Goal: Task Accomplishment & Management: Use online tool/utility

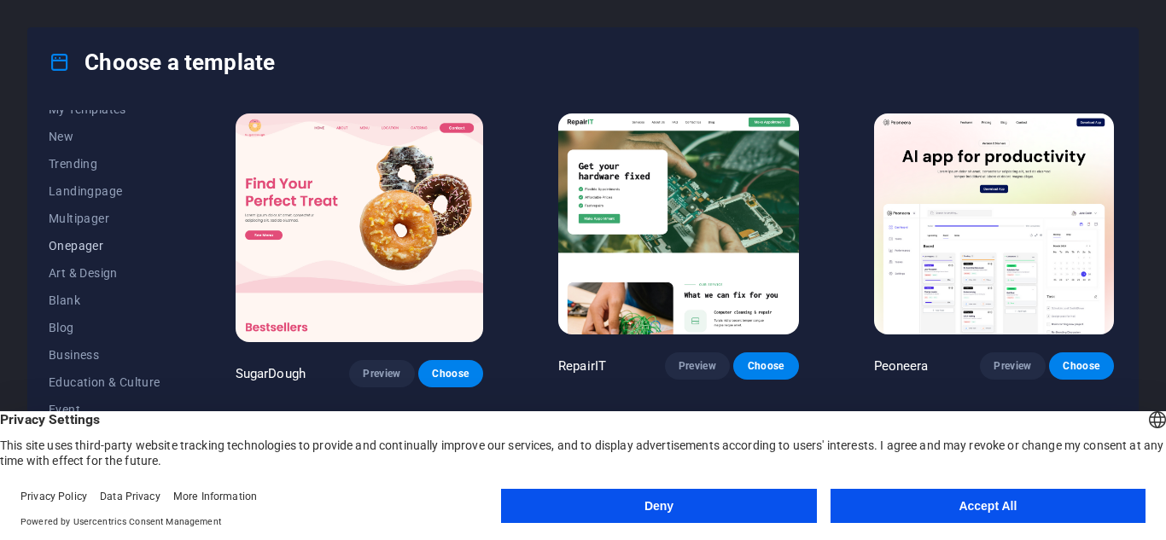
scroll to position [44, 0]
click at [602, 506] on button "Deny" at bounding box center [658, 506] width 315 height 34
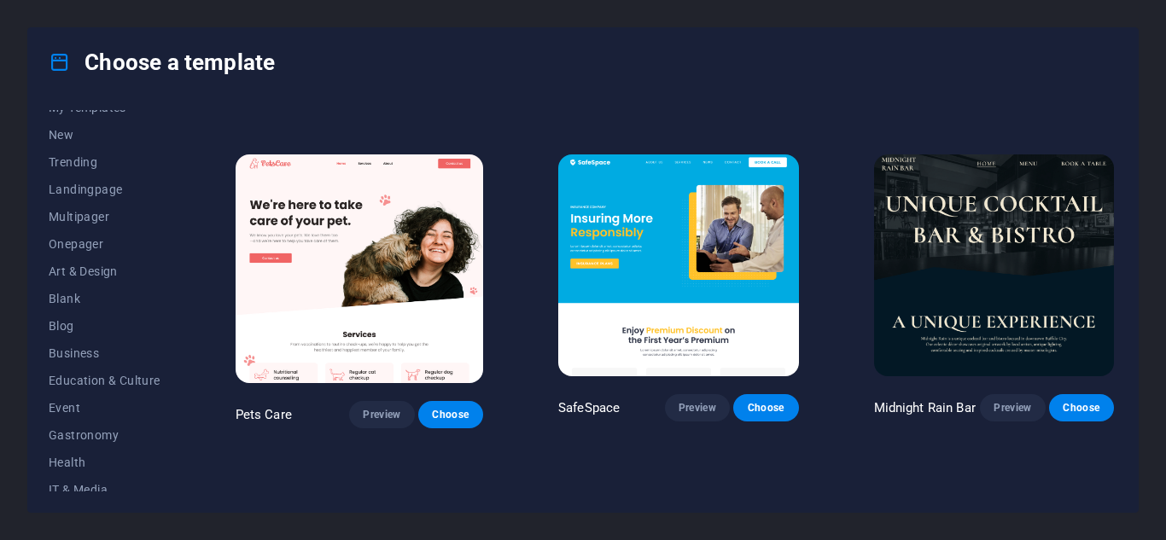
scroll to position [2732, 0]
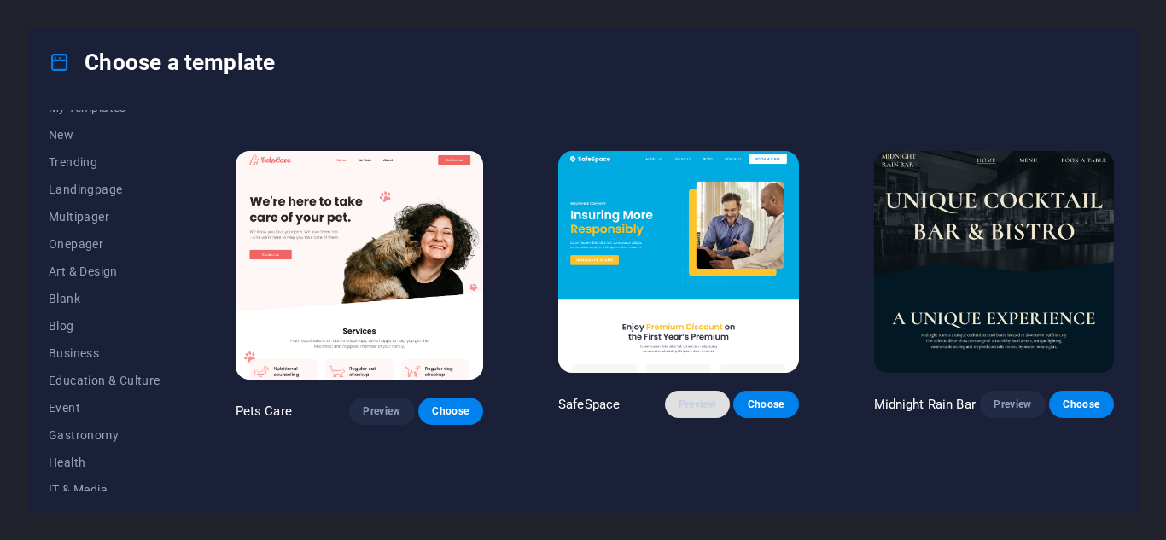
click at [679, 398] on span "Preview" at bounding box center [698, 405] width 38 height 14
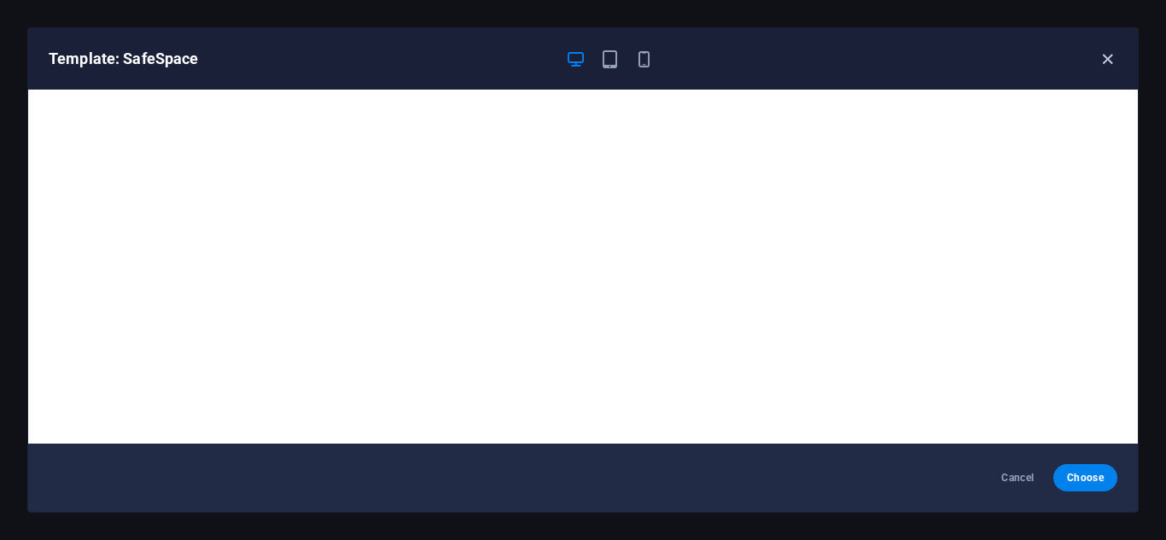
click at [1106, 55] on icon "button" at bounding box center [1108, 60] width 20 height 20
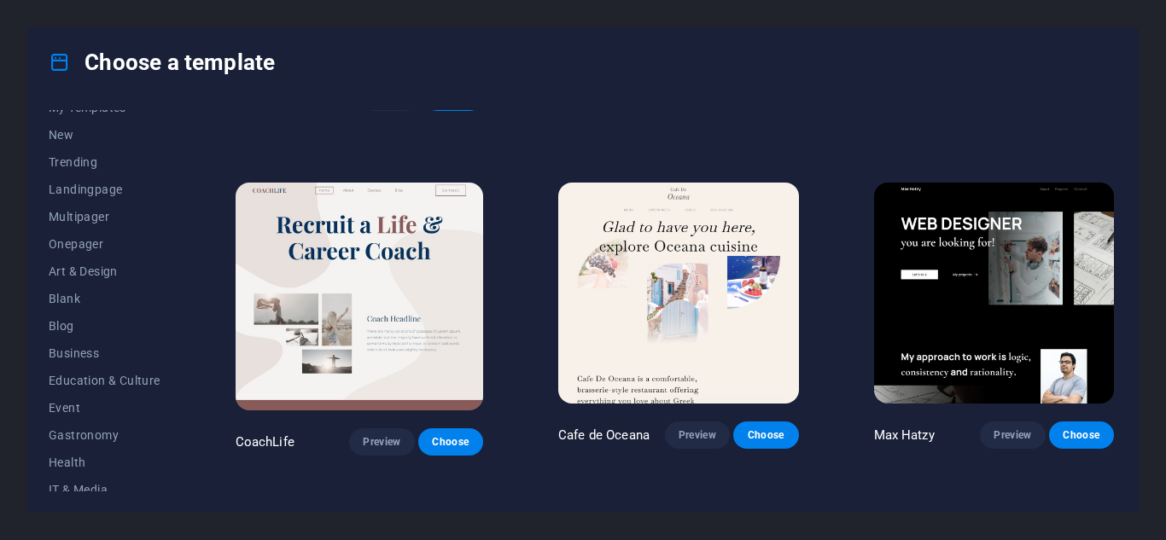
scroll to position [4120, 0]
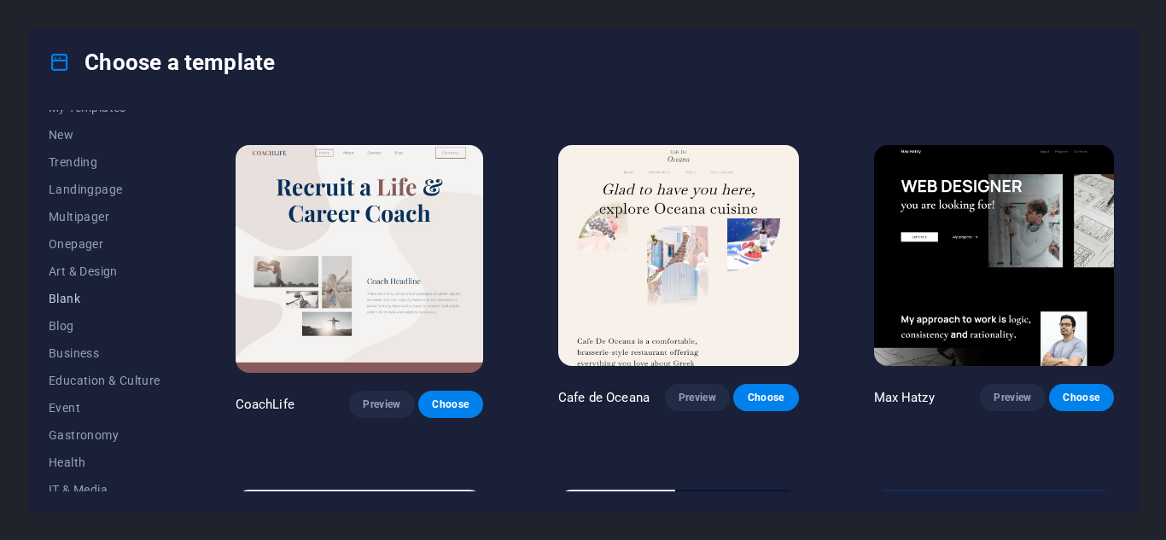
click at [65, 303] on span "Blank" at bounding box center [105, 299] width 112 height 14
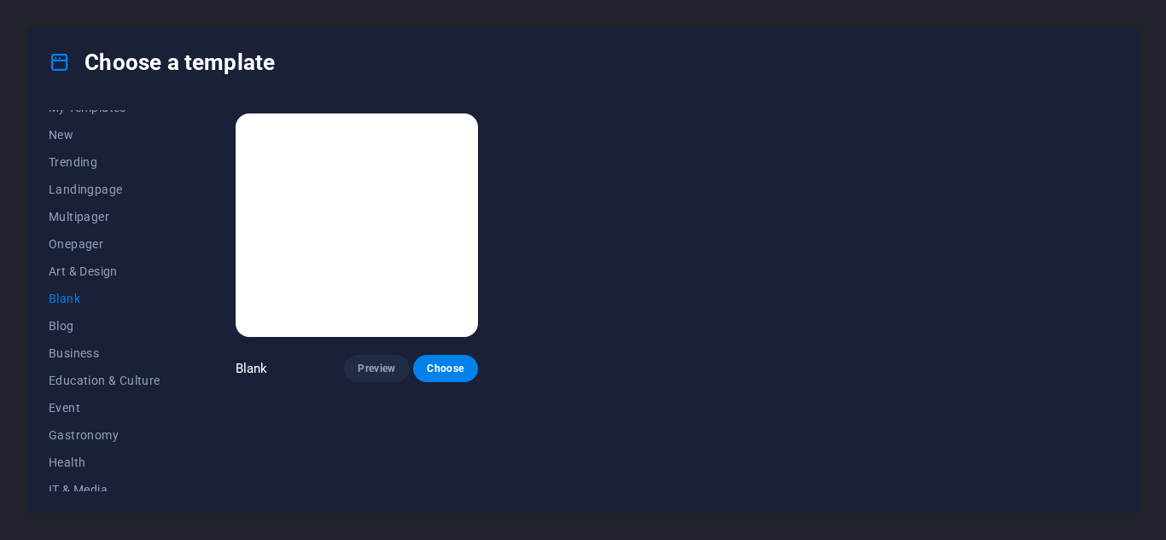
scroll to position [0, 0]
click at [434, 375] on button "Choose" at bounding box center [445, 368] width 65 height 27
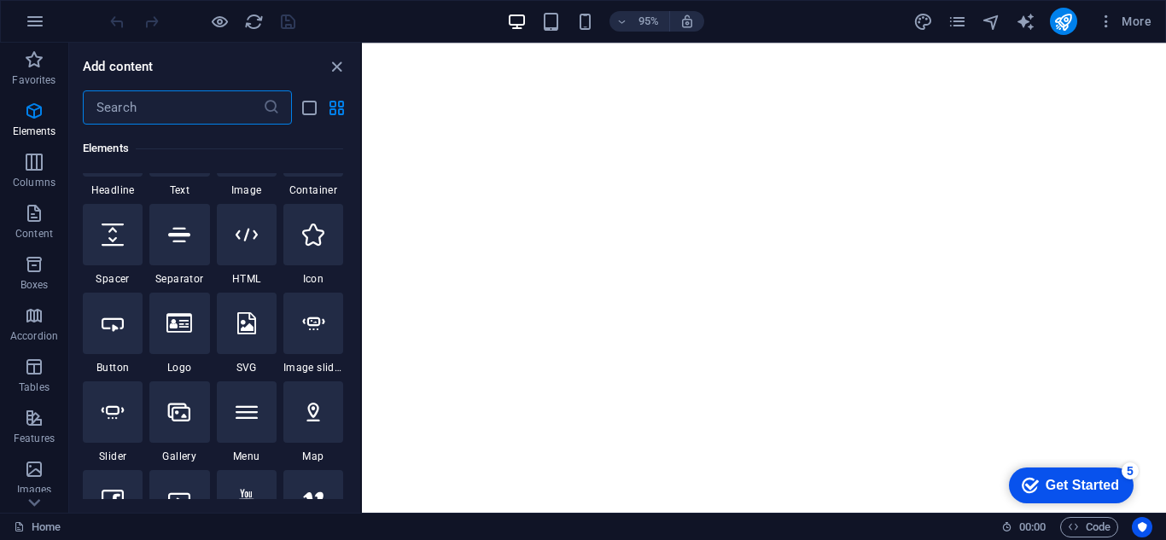
scroll to position [241, 0]
click at [256, 245] on div at bounding box center [247, 233] width 60 height 61
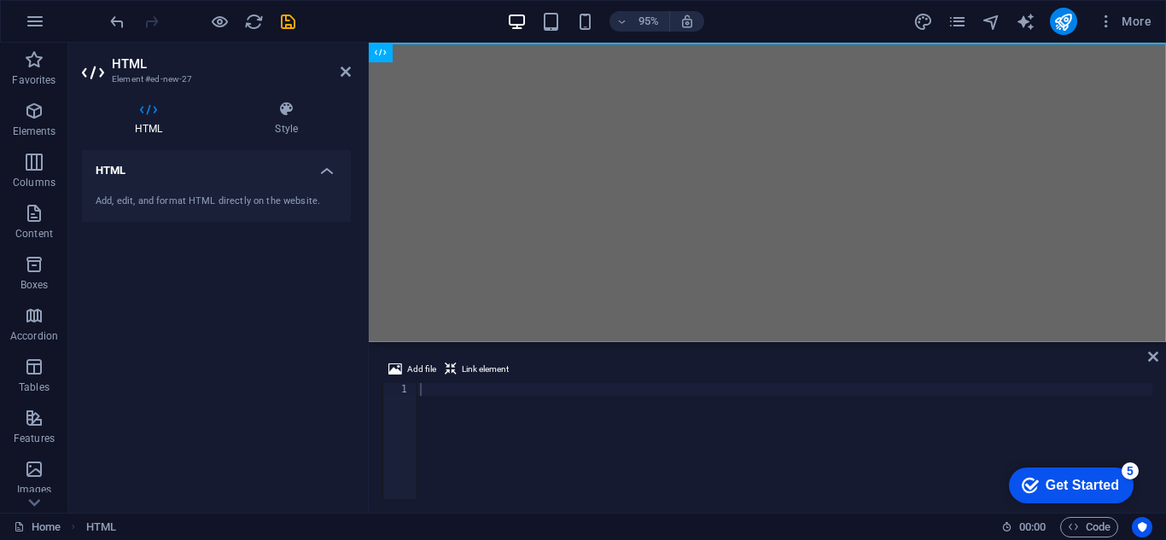
click at [531, 394] on div at bounding box center [785, 454] width 736 height 142
paste textarea "</html>"
type textarea "</html>"
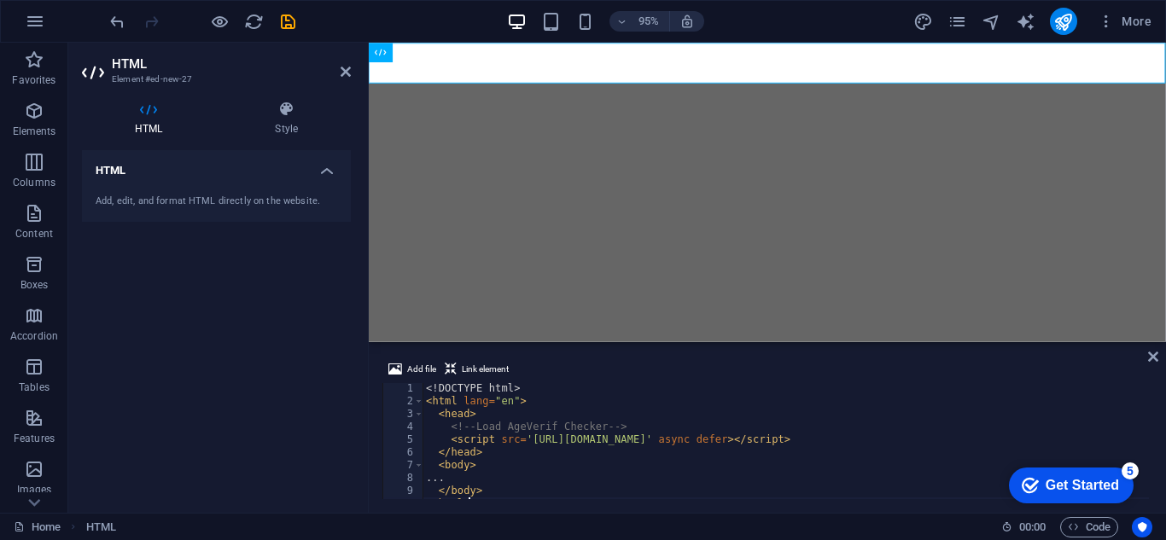
scroll to position [15, 0]
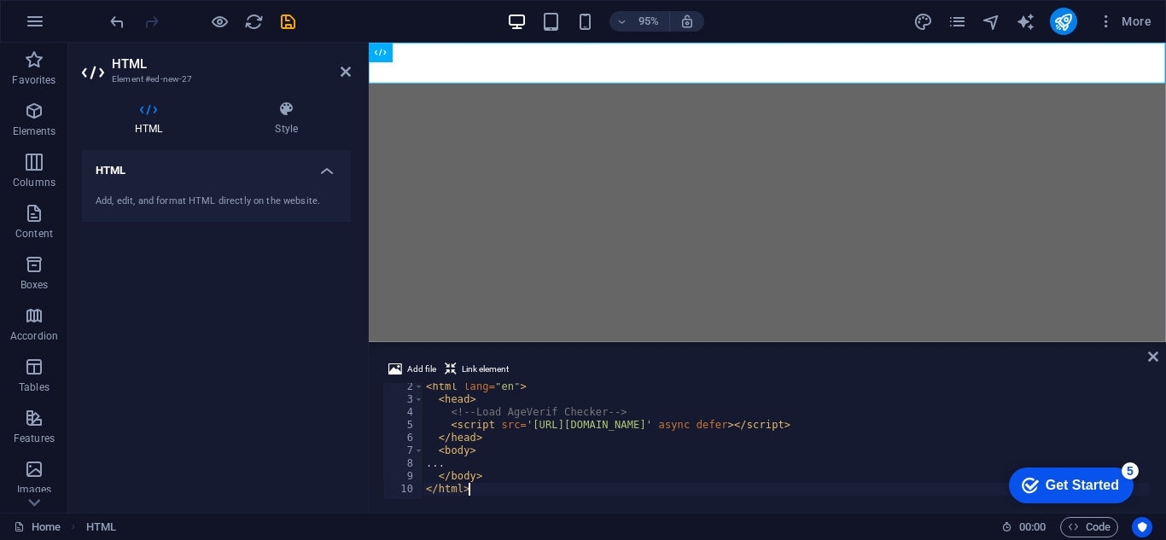
click at [1047, 480] on div "Get Started" at bounding box center [1082, 485] width 73 height 15
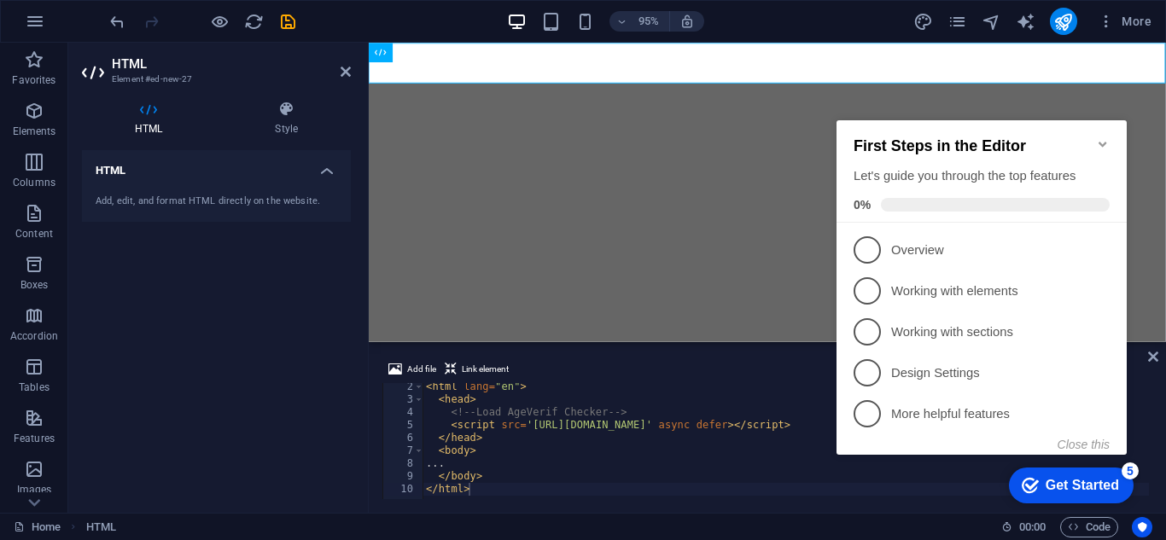
click at [1105, 137] on icon "Minimize checklist" at bounding box center [1103, 144] width 14 height 14
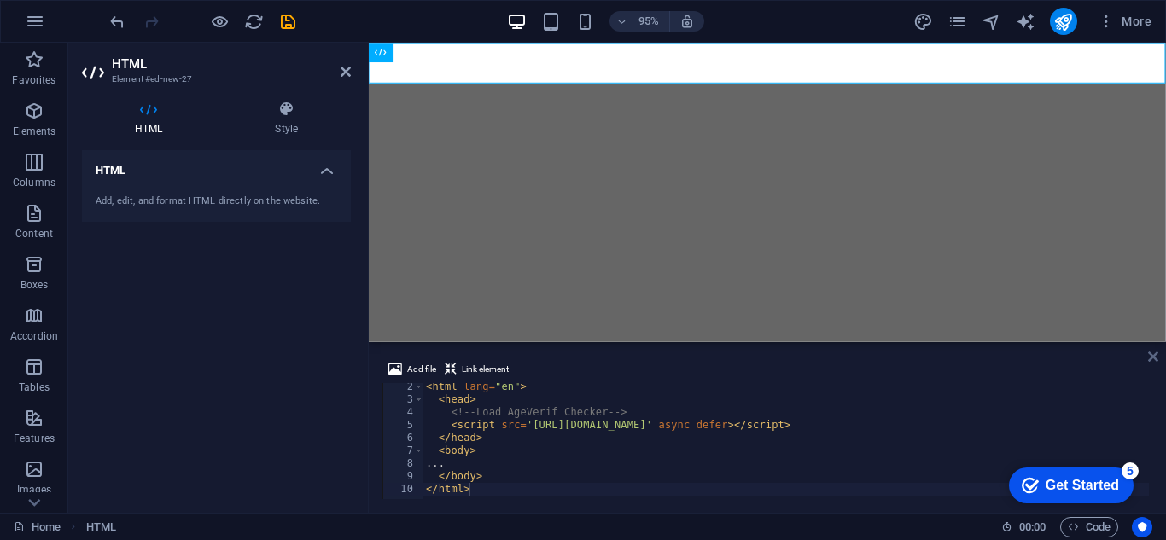
click at [1148, 353] on icon at bounding box center [1153, 357] width 10 height 14
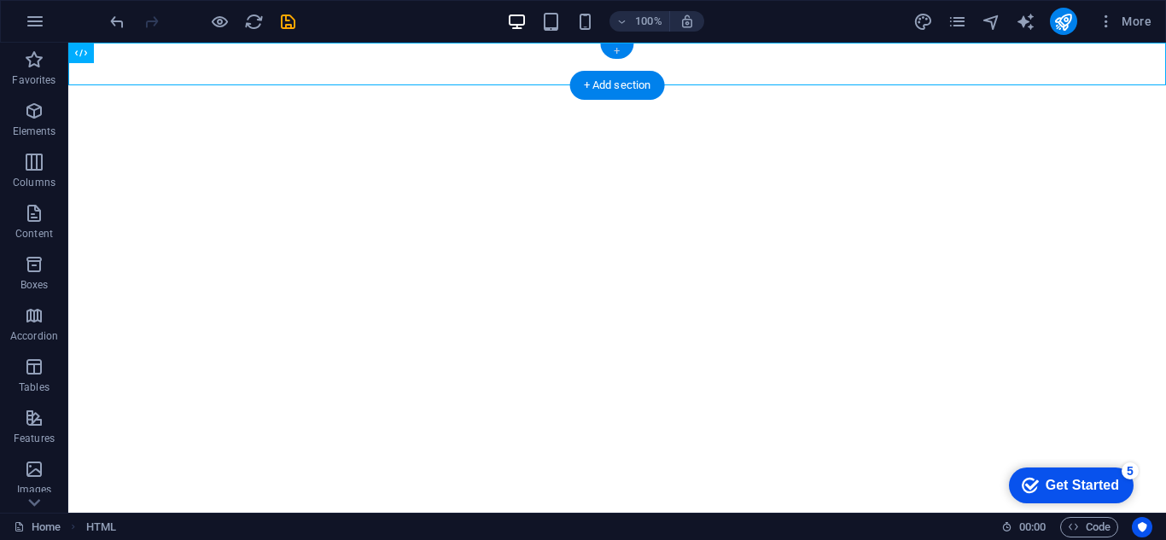
click at [607, 55] on div "+" at bounding box center [616, 51] width 33 height 15
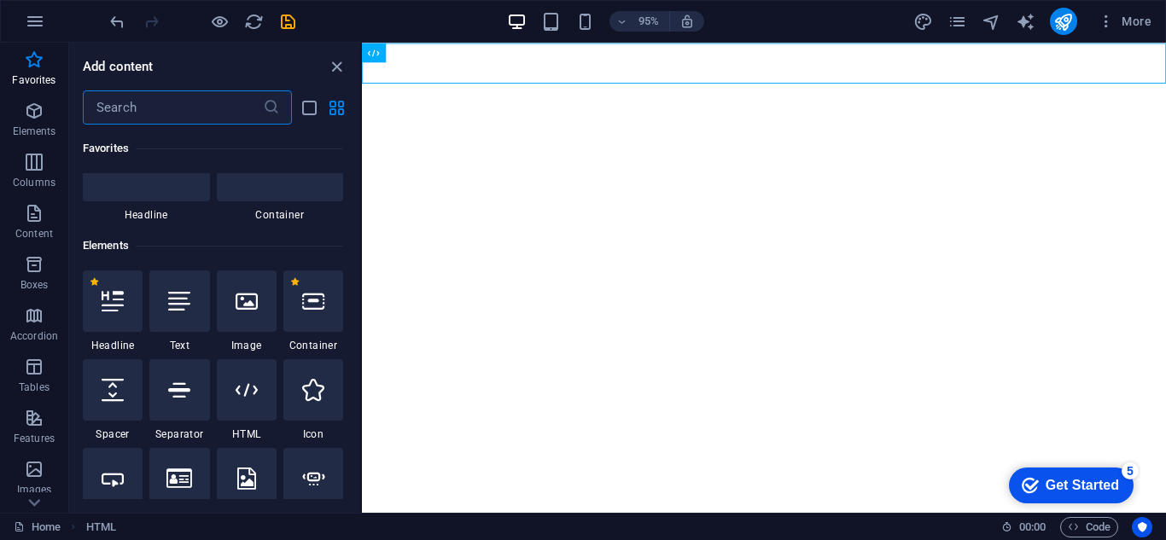
scroll to position [98, 0]
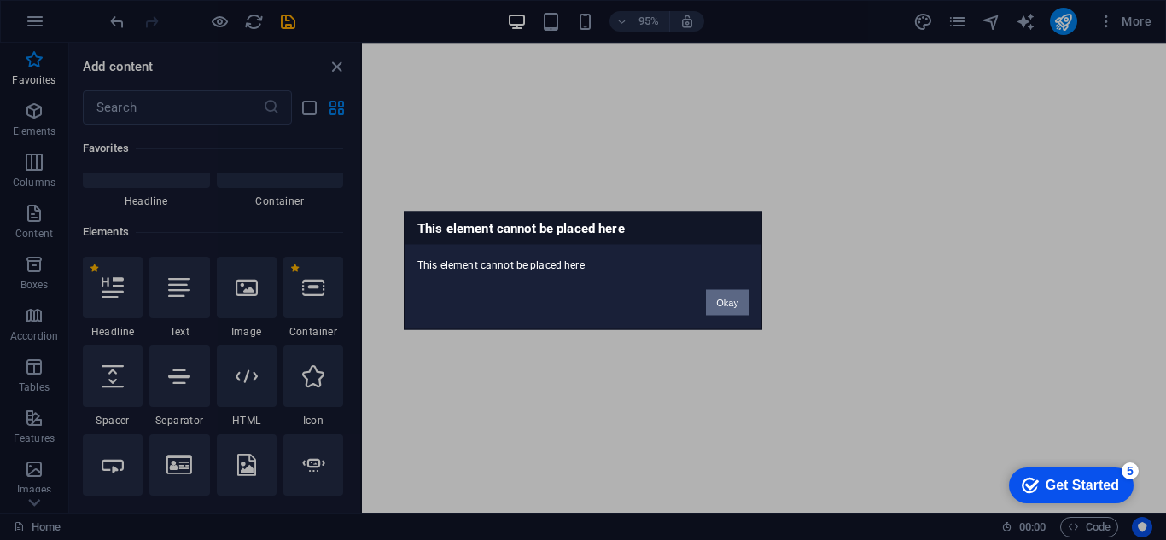
click at [713, 304] on button "Okay" at bounding box center [727, 302] width 43 height 26
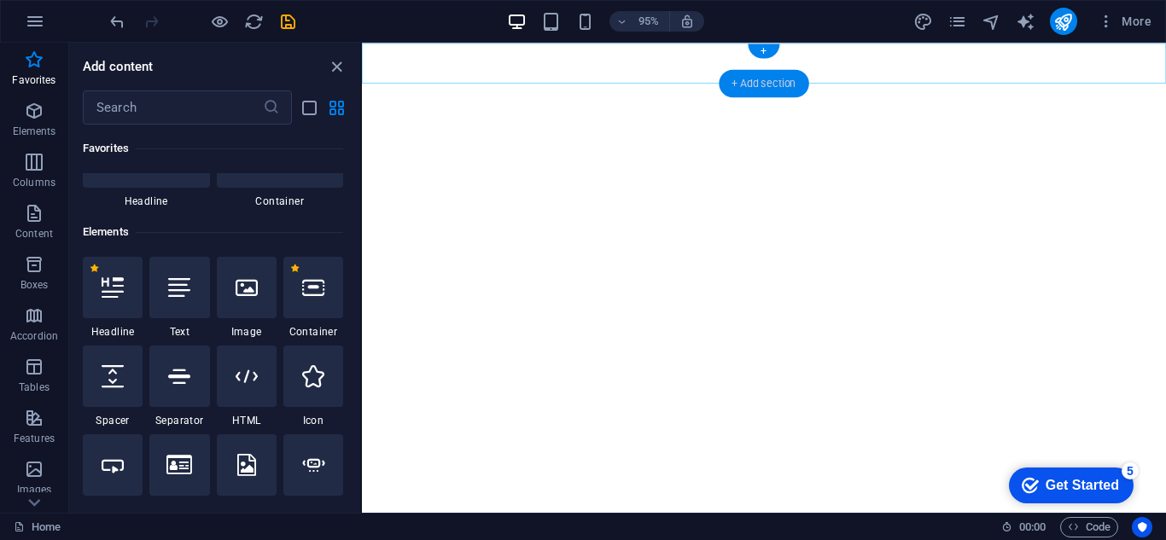
click at [747, 89] on div "+ Add section" at bounding box center [764, 82] width 90 height 27
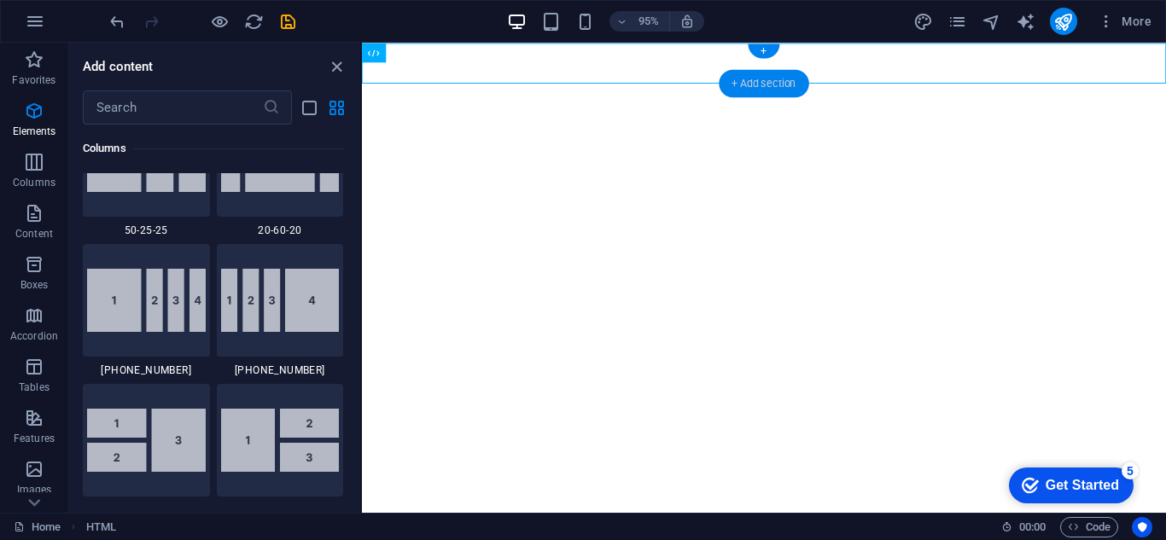
scroll to position [2987, 0]
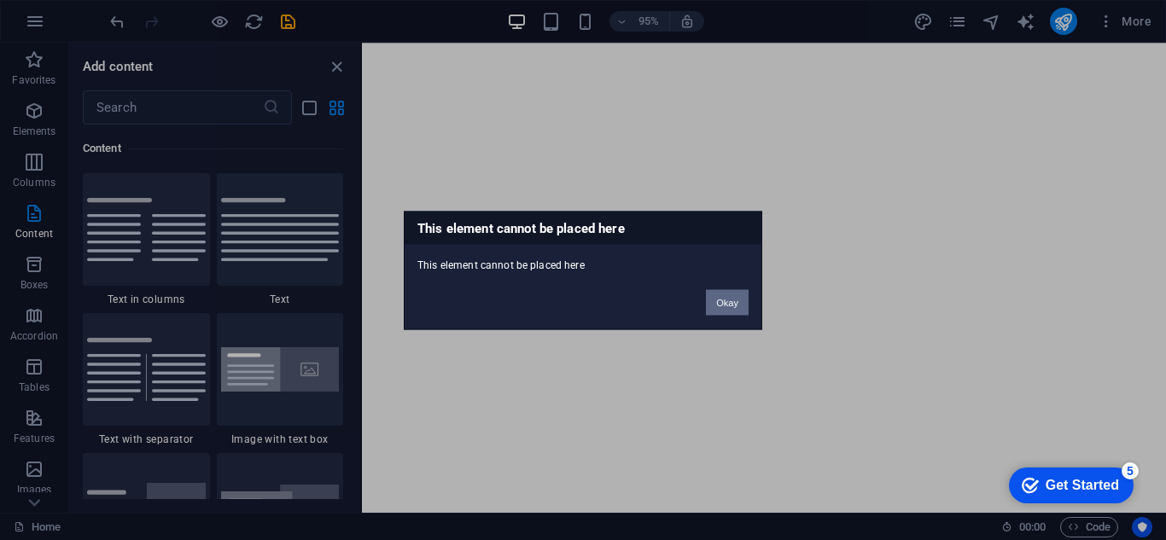
click at [726, 312] on button "Okay" at bounding box center [727, 302] width 43 height 26
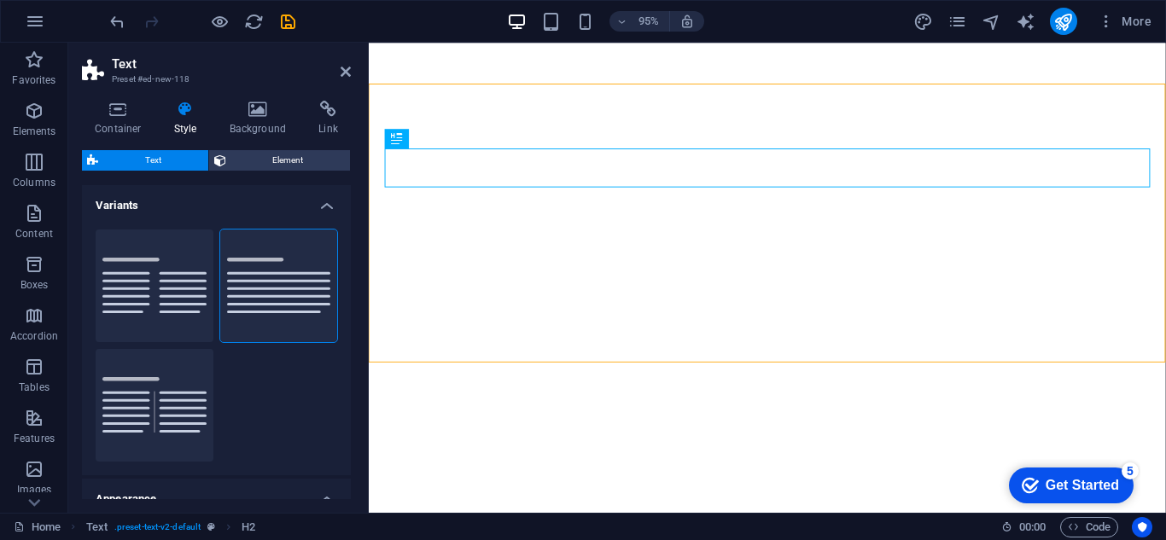
click at [1065, 494] on div "checkmark Get Started 5" at bounding box center [1071, 486] width 125 height 36
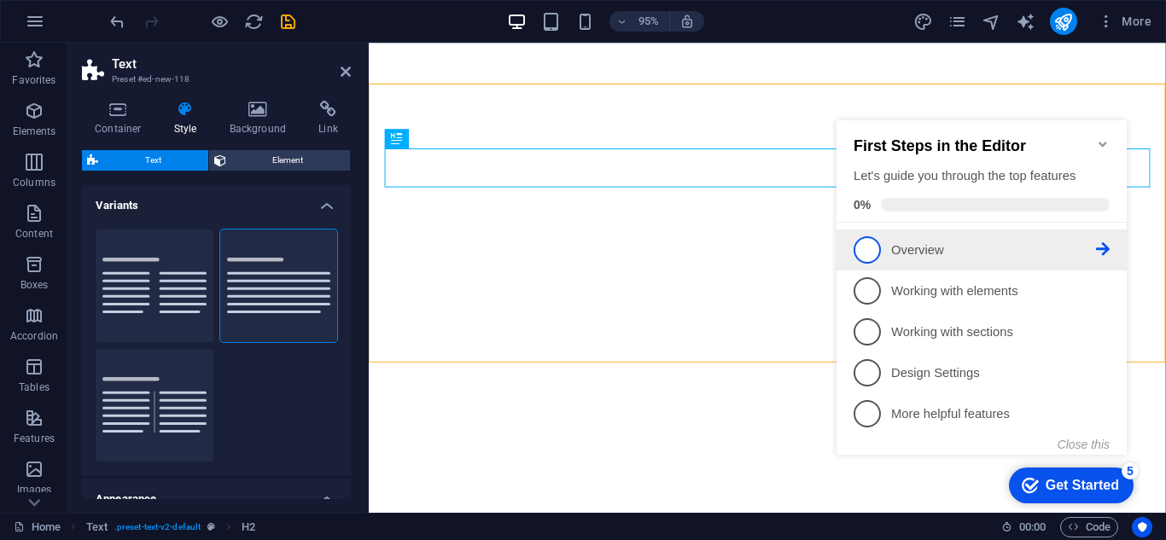
click at [913, 242] on p "Overview - incomplete" at bounding box center [993, 251] width 205 height 18
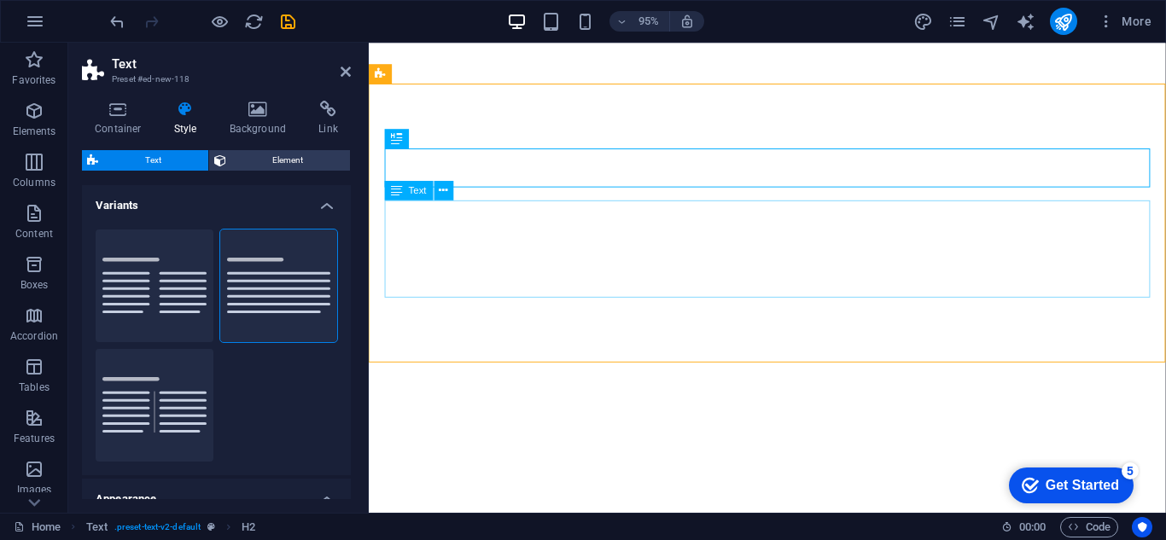
scroll to position [0, 0]
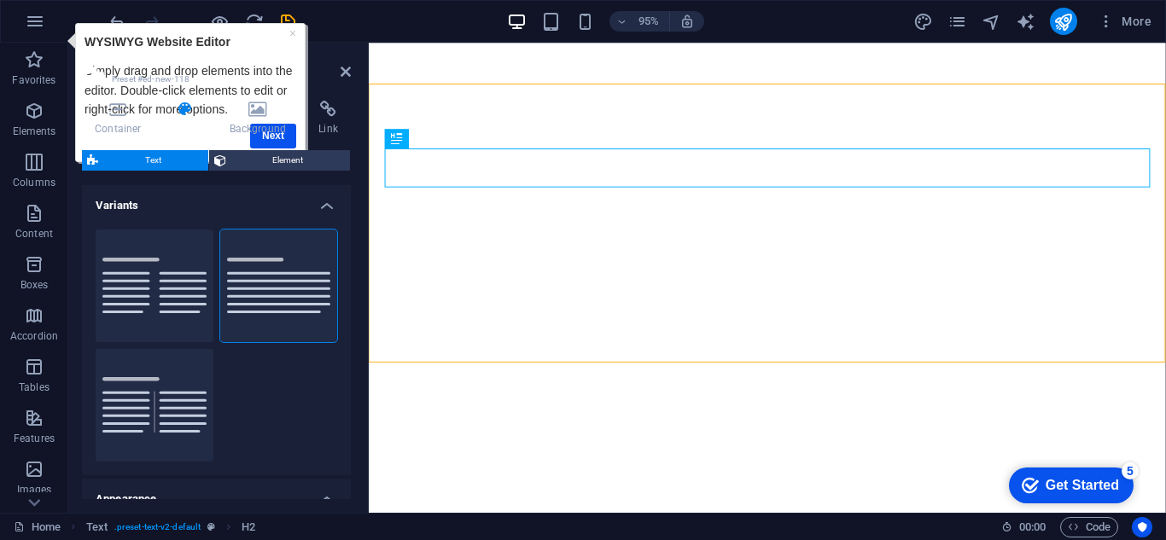
click at [339, 69] on h2 "Text" at bounding box center [231, 63] width 239 height 15
click at [345, 72] on icon at bounding box center [346, 72] width 10 height 14
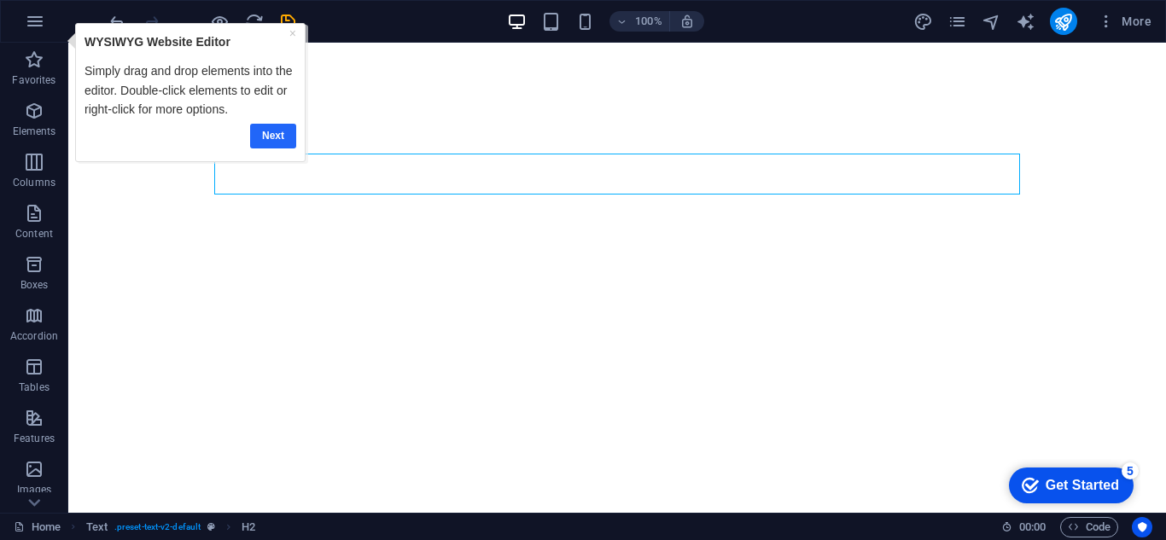
click at [265, 141] on link "Next" at bounding box center [272, 136] width 46 height 25
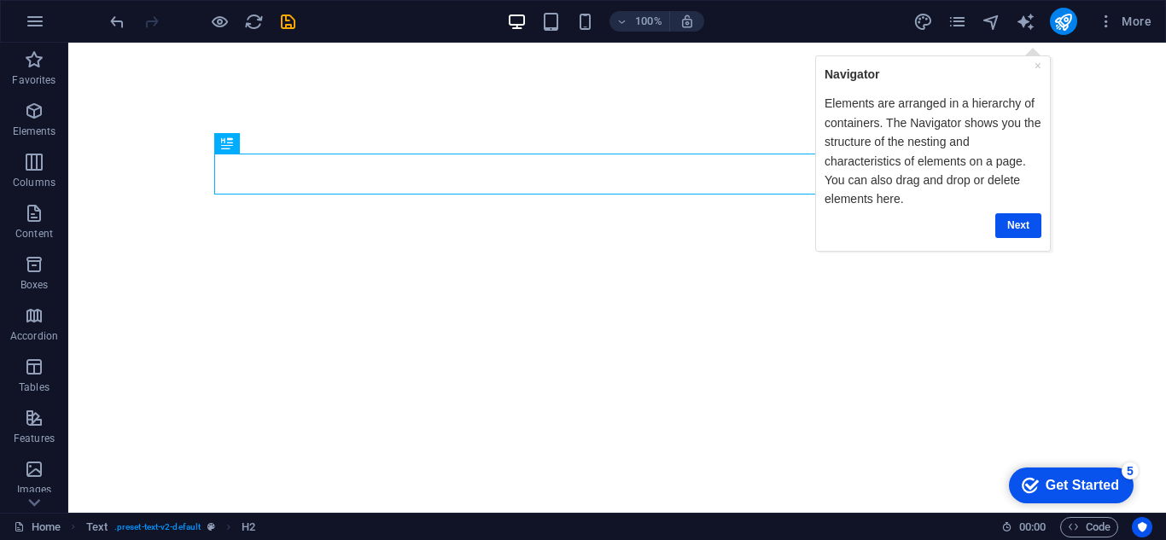
click at [1075, 471] on div "checkmark Get Started 5" at bounding box center [1071, 486] width 125 height 36
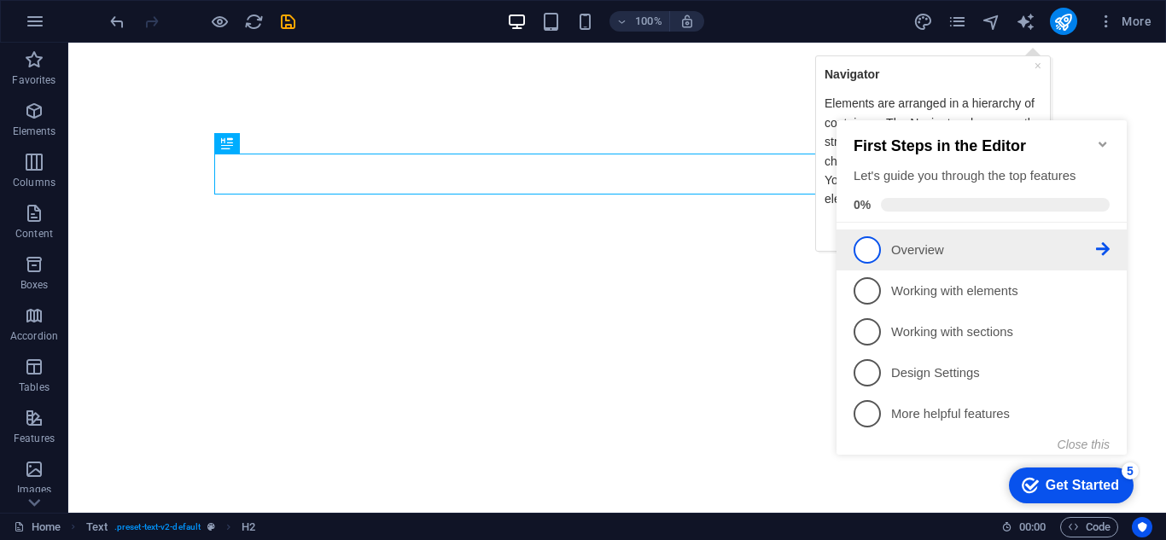
click at [946, 247] on p "Overview - incomplete" at bounding box center [993, 251] width 205 height 18
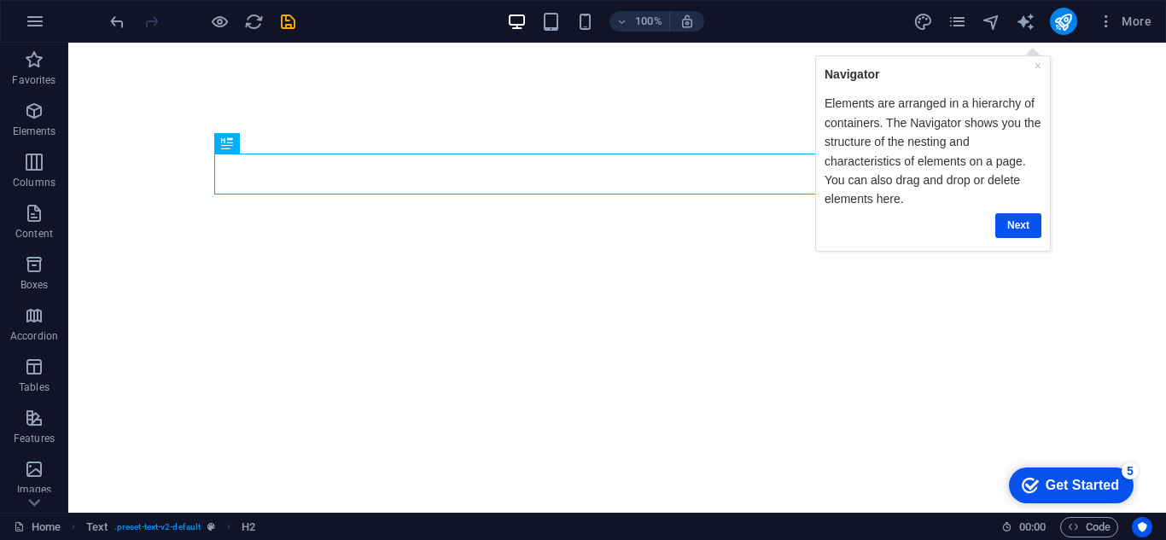
click at [1051, 498] on div "checkmark Get Started 5" at bounding box center [1071, 486] width 125 height 36
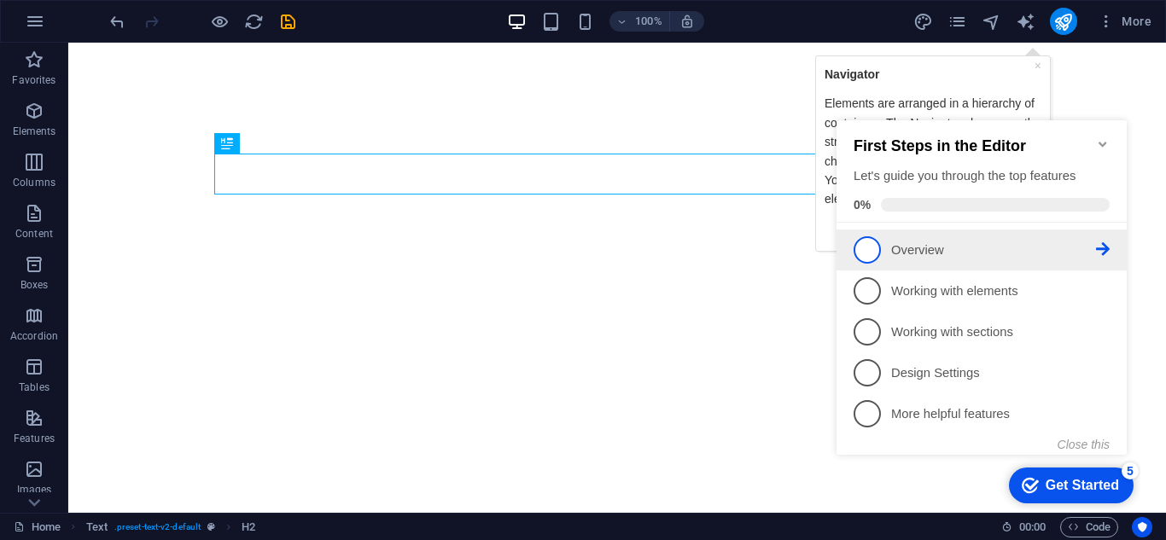
click at [1105, 246] on icon at bounding box center [1103, 249] width 14 height 14
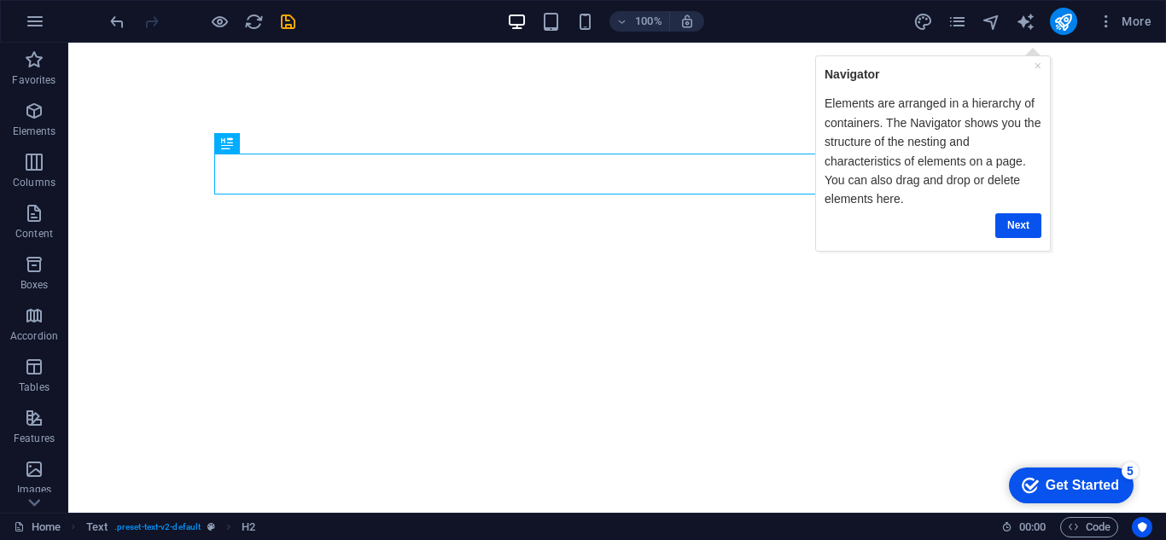
click at [1037, 474] on div "checkmark Get Started 5" at bounding box center [1071, 486] width 125 height 36
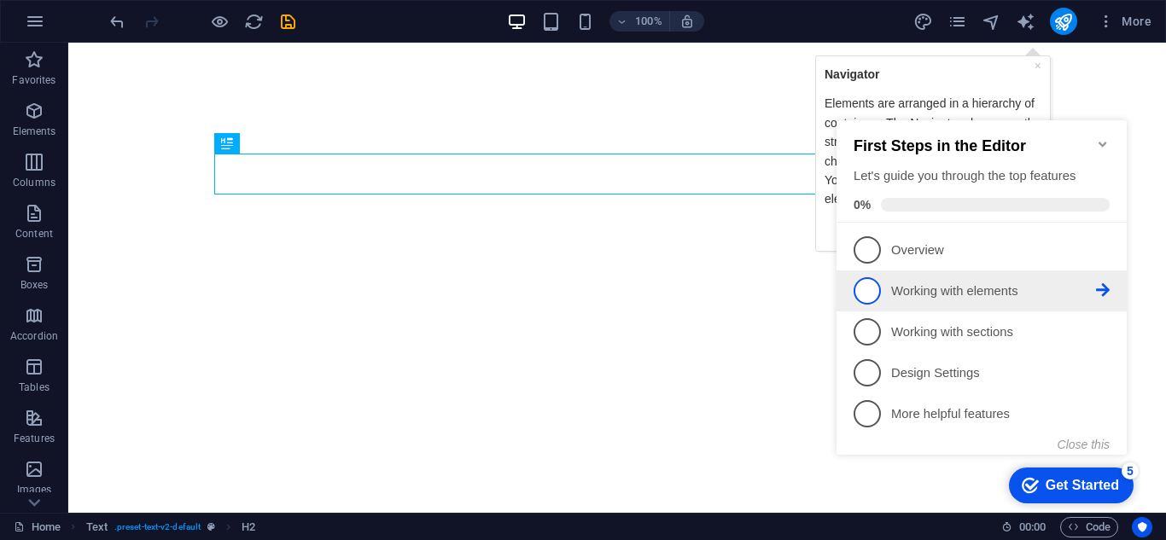
click at [915, 305] on li "2 Working with elements - incomplete" at bounding box center [982, 291] width 290 height 41
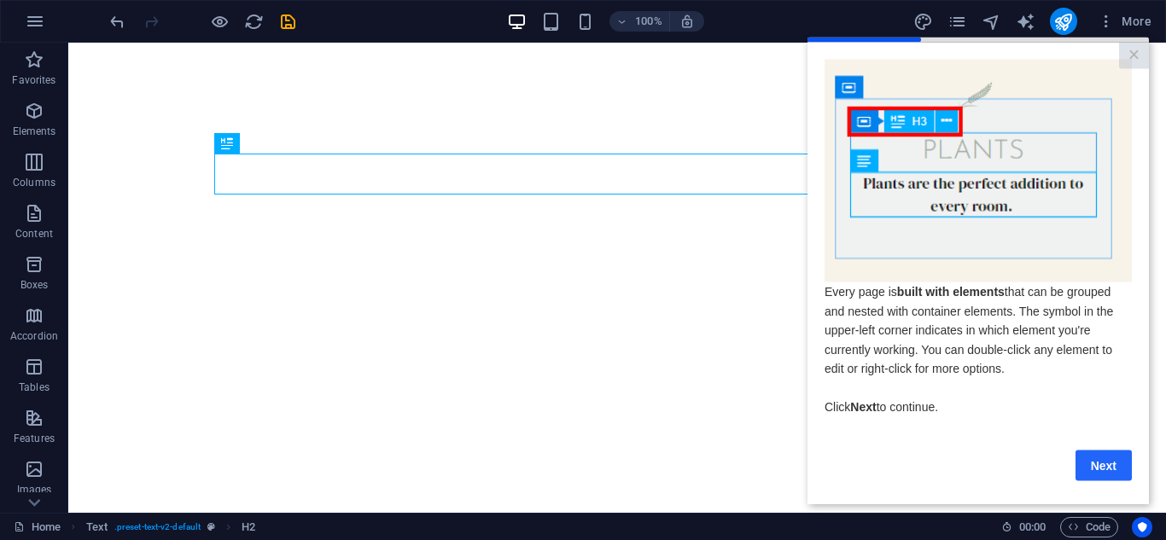
click at [1098, 471] on link "Next" at bounding box center [1104, 465] width 56 height 31
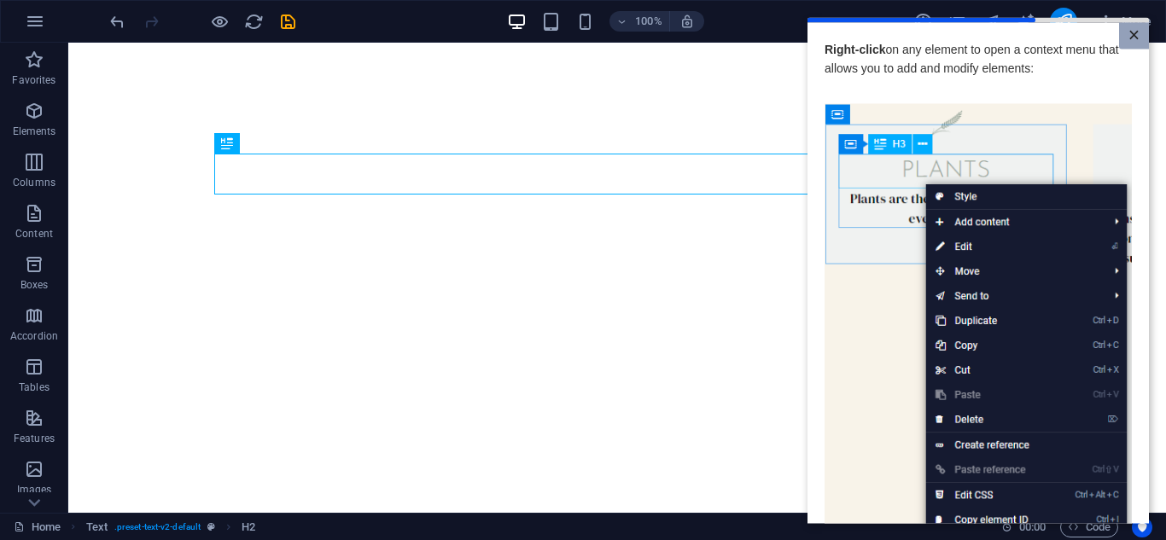
click at [1123, 41] on link "×" at bounding box center [1134, 35] width 30 height 26
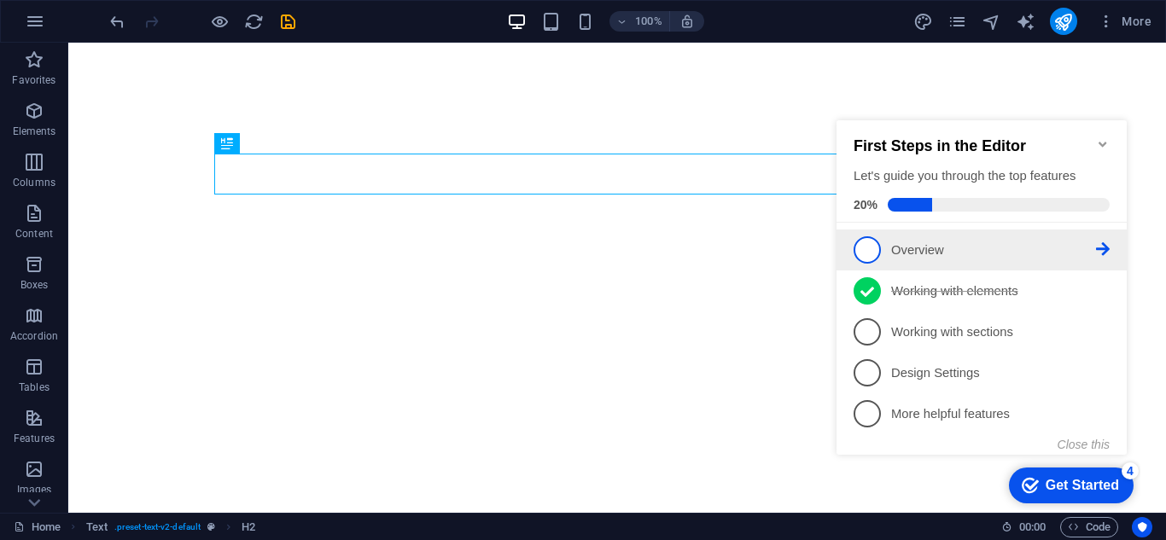
click at [939, 253] on p "Overview - incomplete" at bounding box center [993, 251] width 205 height 18
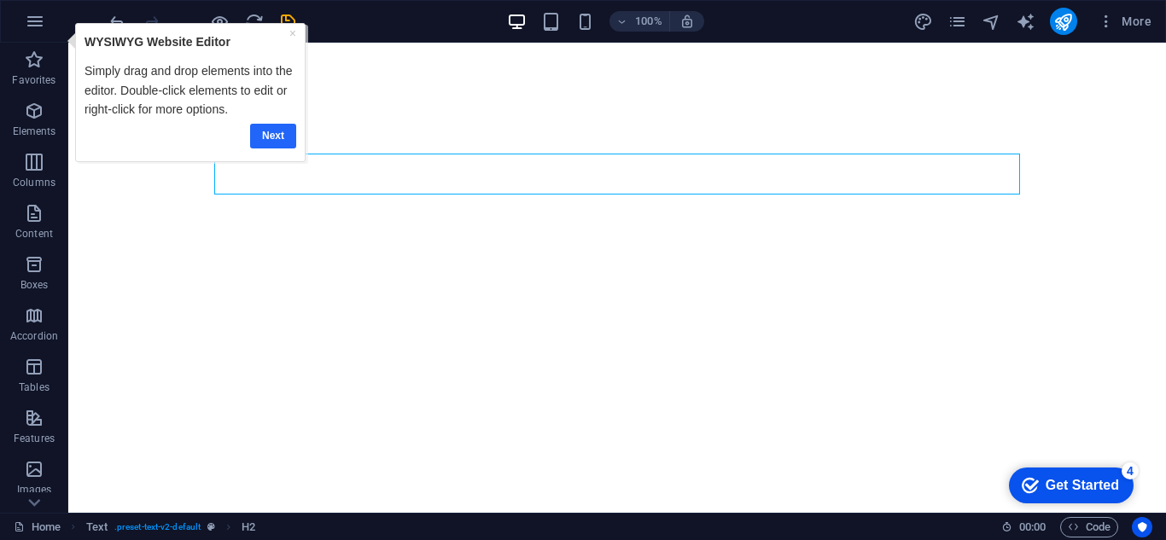
click at [272, 140] on link "Next" at bounding box center [272, 136] width 46 height 25
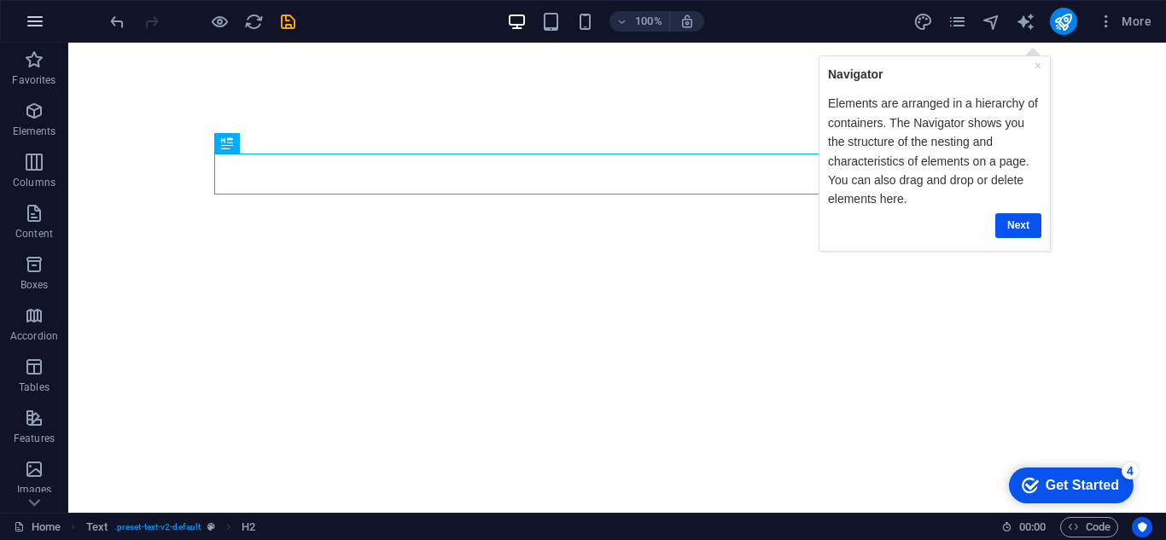
click at [42, 19] on icon "button" at bounding box center [35, 21] width 20 height 20
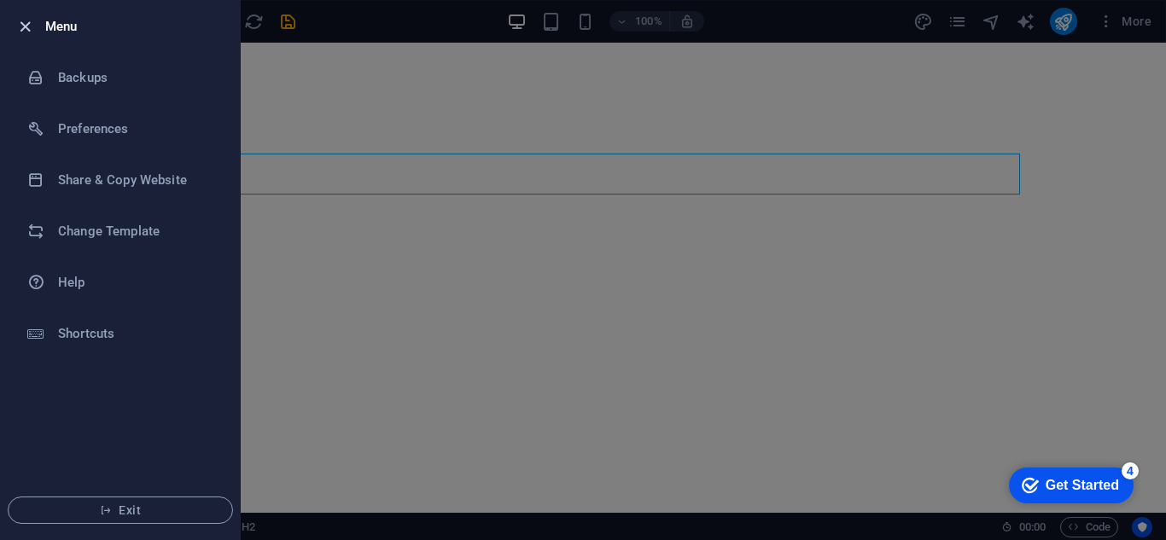
click at [22, 30] on icon "button" at bounding box center [25, 27] width 20 height 20
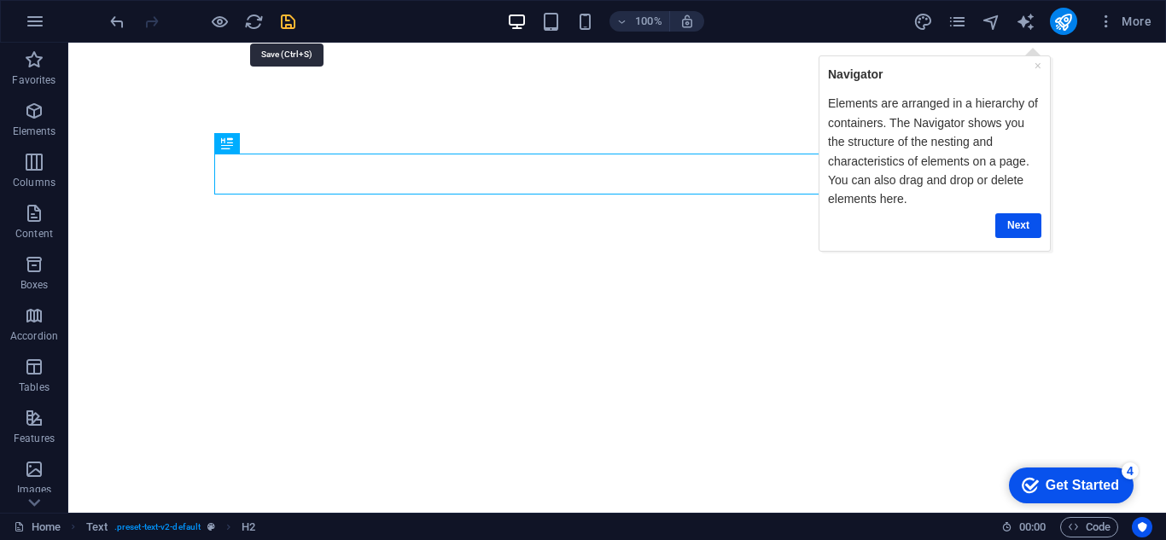
click at [289, 30] on icon "save" at bounding box center [288, 22] width 20 height 20
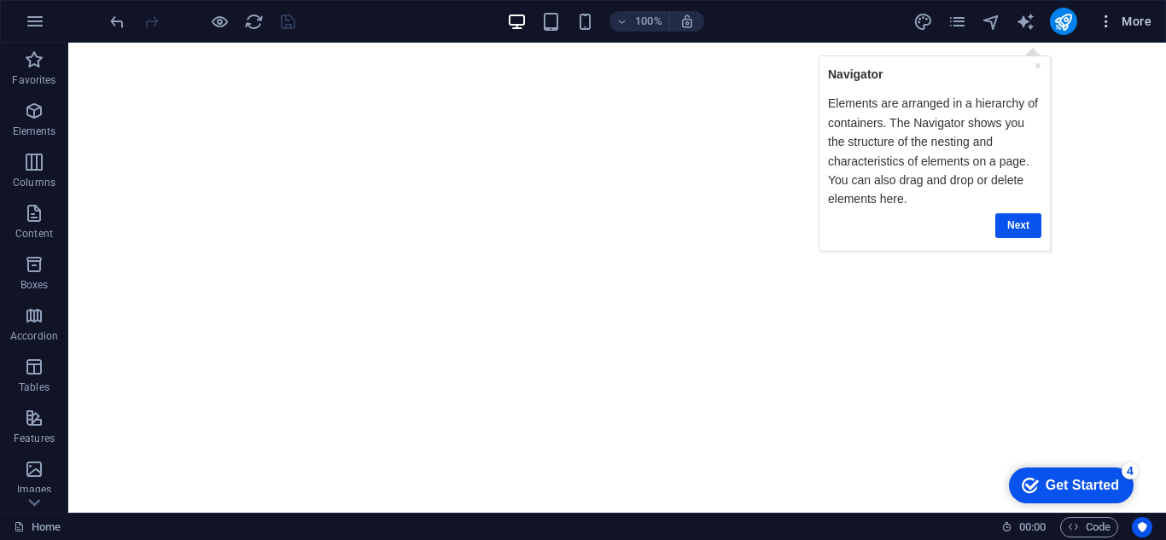
click at [1124, 31] on button "More" at bounding box center [1124, 21] width 67 height 27
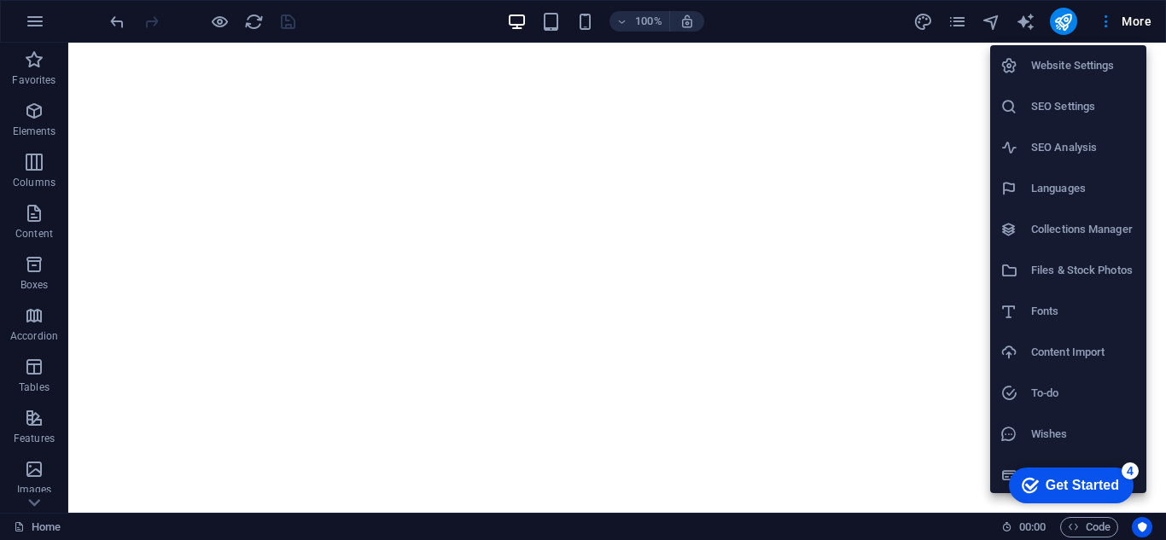
click at [1086, 54] on li "Website Settings" at bounding box center [1068, 65] width 156 height 41
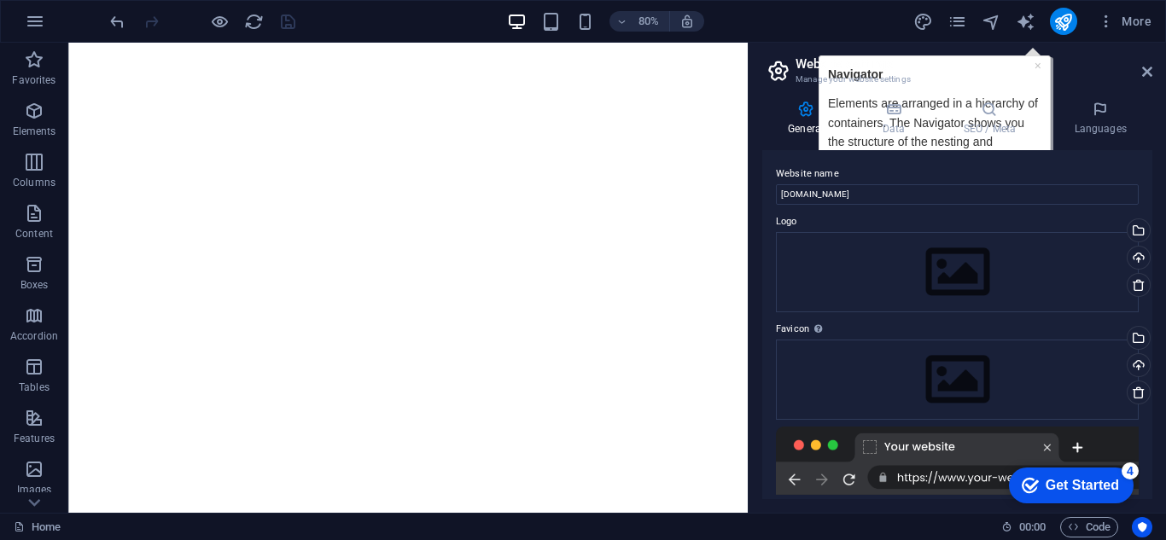
click at [1037, 67] on h2 "Website settings" at bounding box center [974, 63] width 357 height 15
click at [1041, 68] on h2 "Website settings" at bounding box center [974, 63] width 357 height 15
click at [1072, 489] on div "Get Started" at bounding box center [1082, 485] width 73 height 15
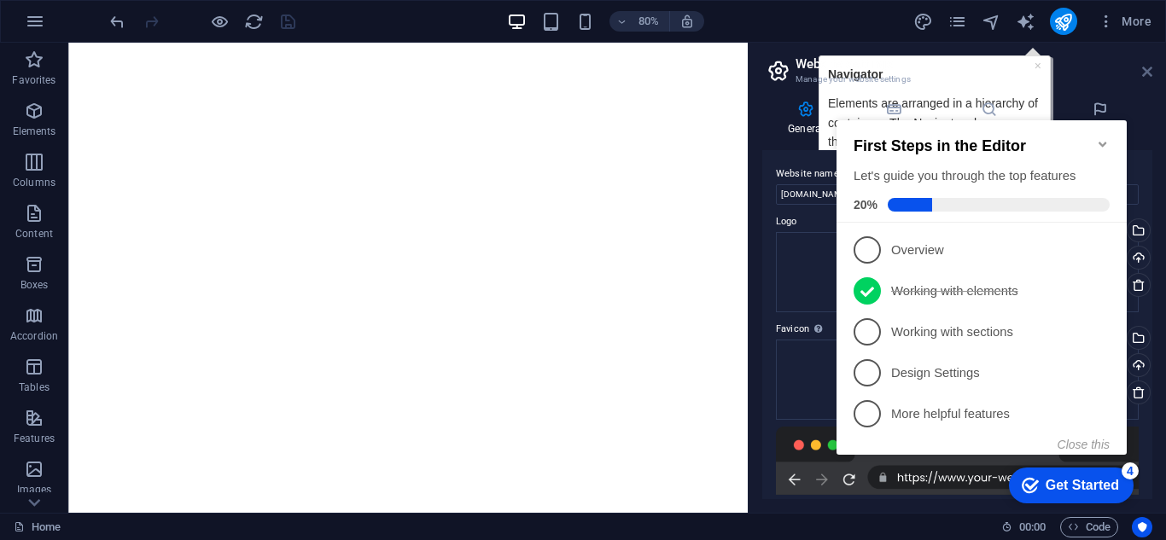
click at [1149, 74] on icon at bounding box center [1147, 72] width 10 height 14
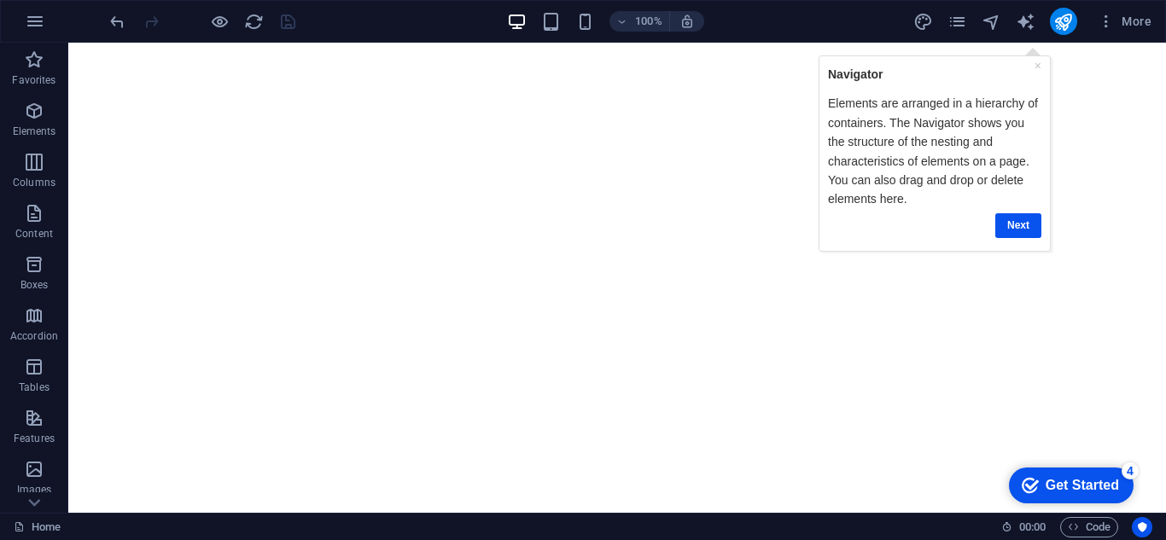
click at [1012, 227] on link "Next" at bounding box center [1018, 225] width 46 height 25
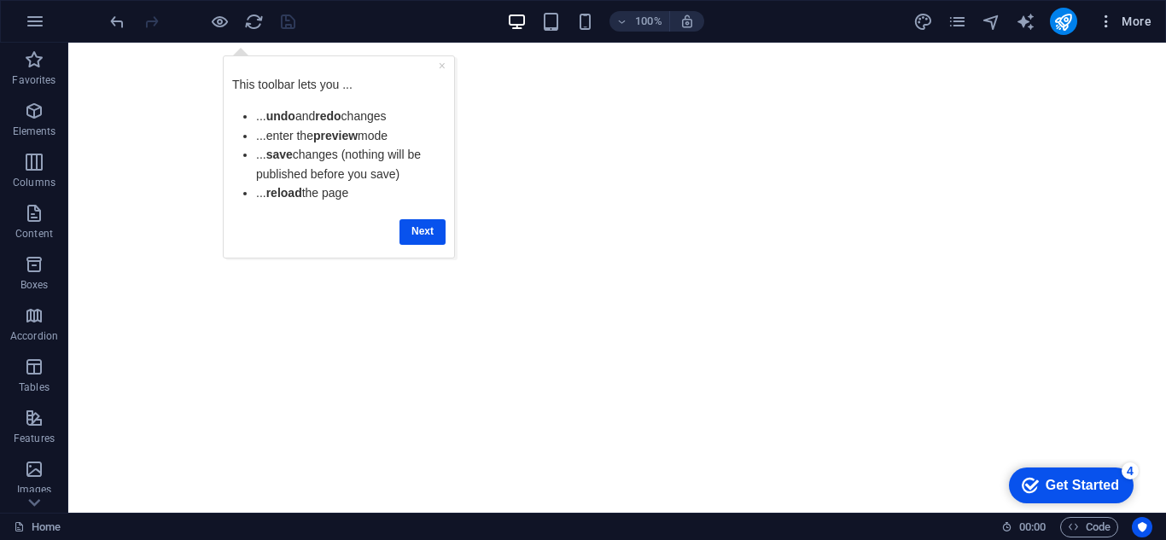
click at [1118, 22] on span "More" at bounding box center [1125, 21] width 54 height 17
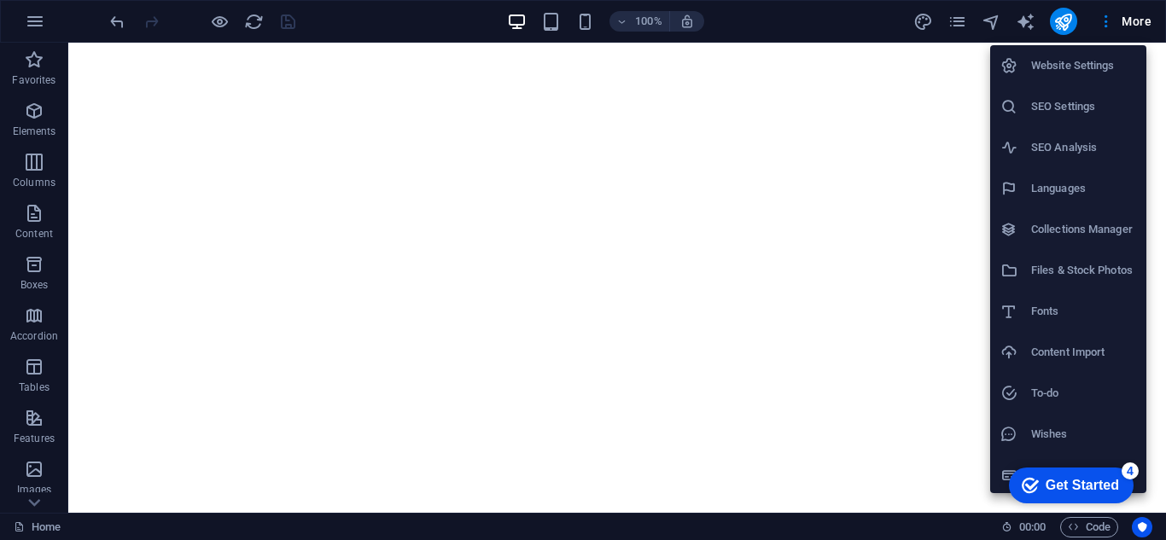
click at [1032, 75] on h6 "Website Settings" at bounding box center [1083, 65] width 105 height 20
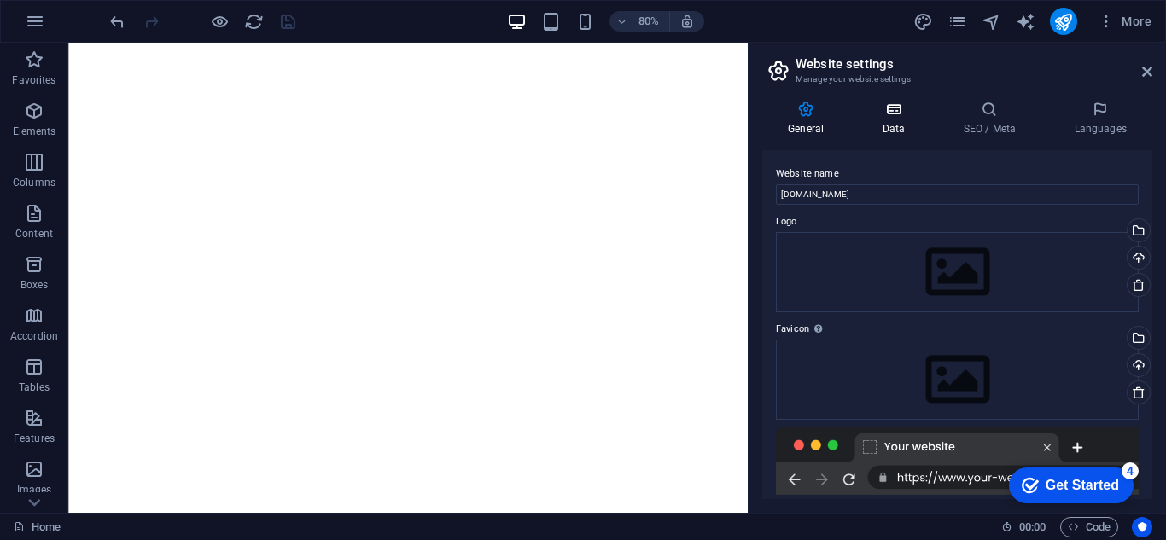
click at [886, 129] on h4 "Data" at bounding box center [896, 119] width 81 height 36
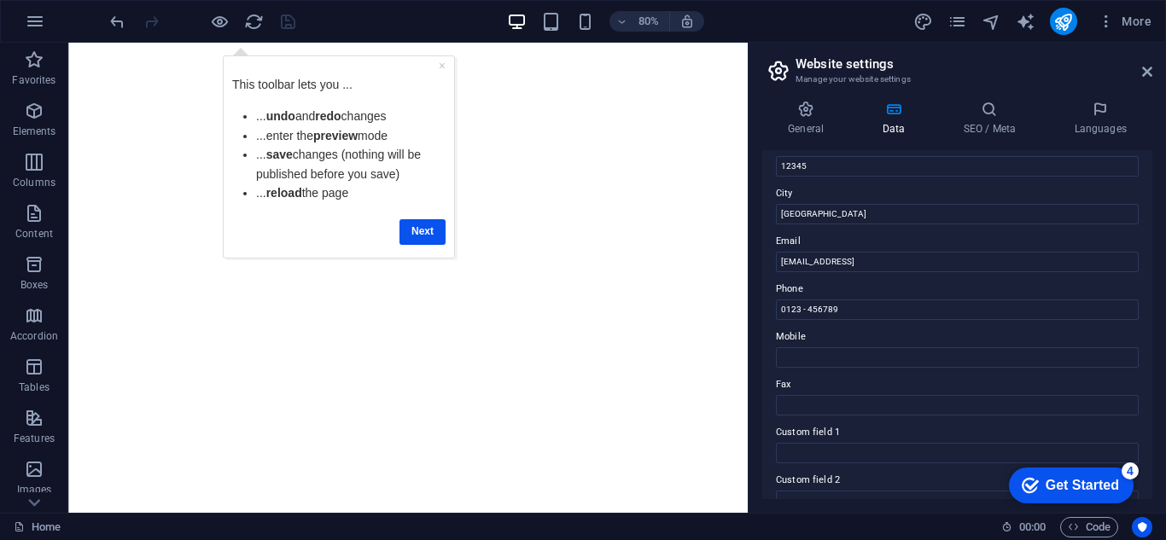
scroll to position [471, 0]
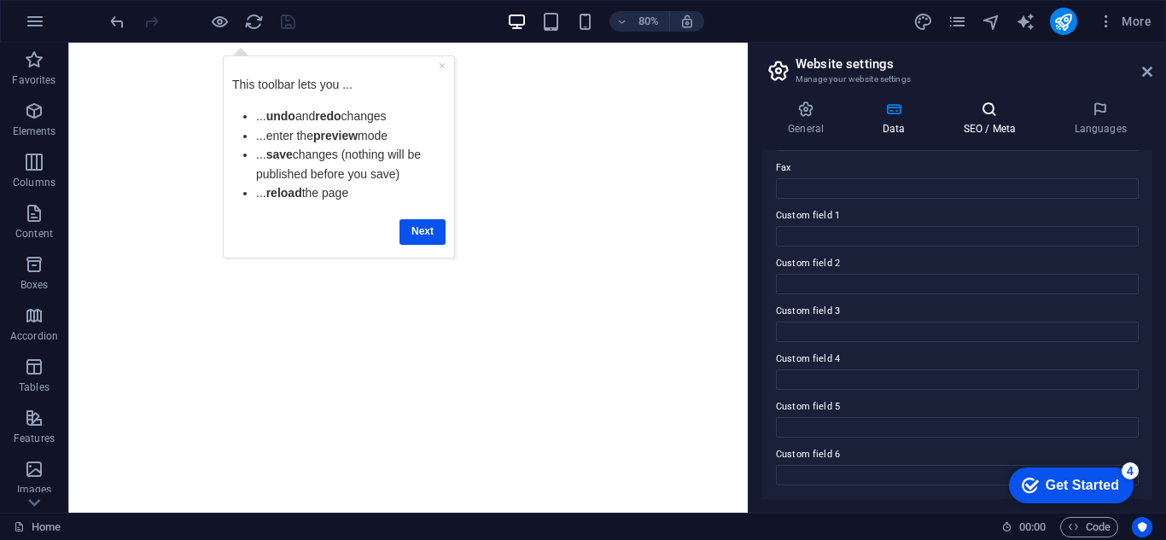
click at [982, 129] on h4 "SEO / Meta" at bounding box center [992, 119] width 111 height 36
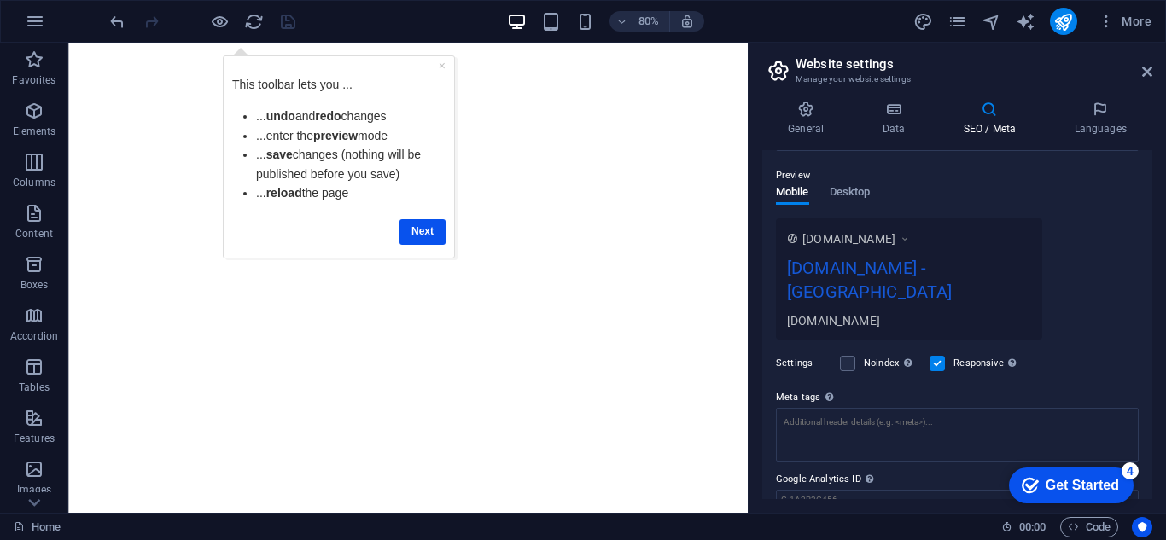
scroll to position [279, 0]
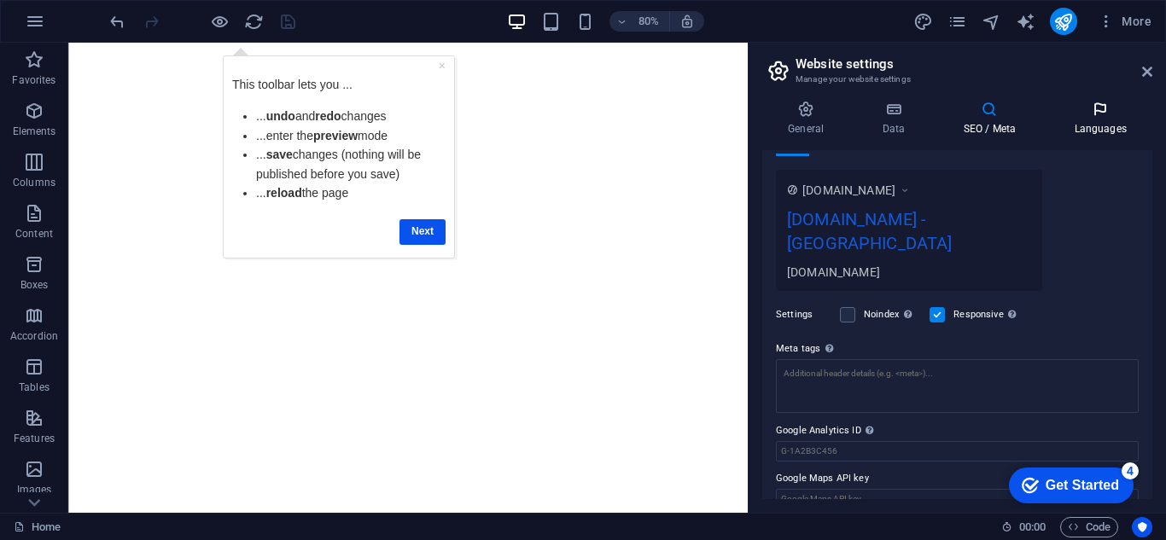
click at [1096, 111] on icon at bounding box center [1100, 109] width 104 height 17
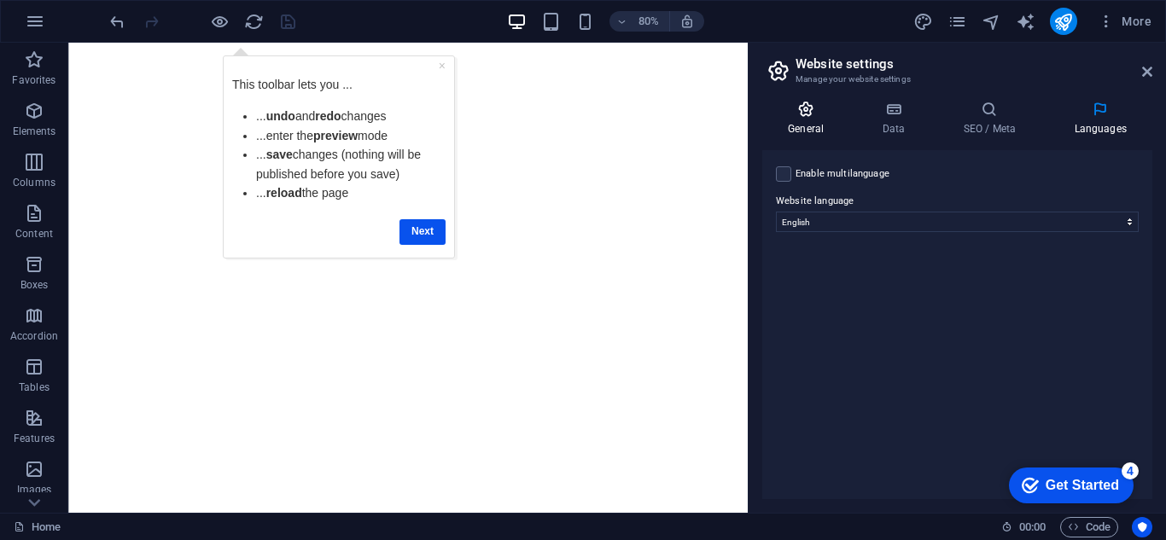
click at [789, 133] on h4 "General" at bounding box center [809, 119] width 94 height 36
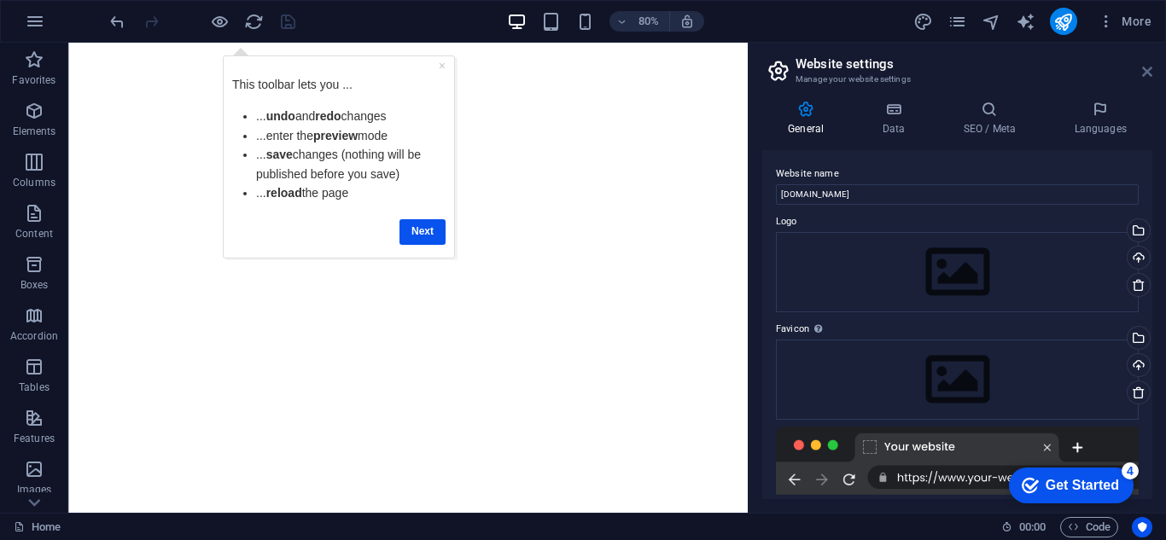
click at [1142, 67] on icon at bounding box center [1147, 72] width 10 height 14
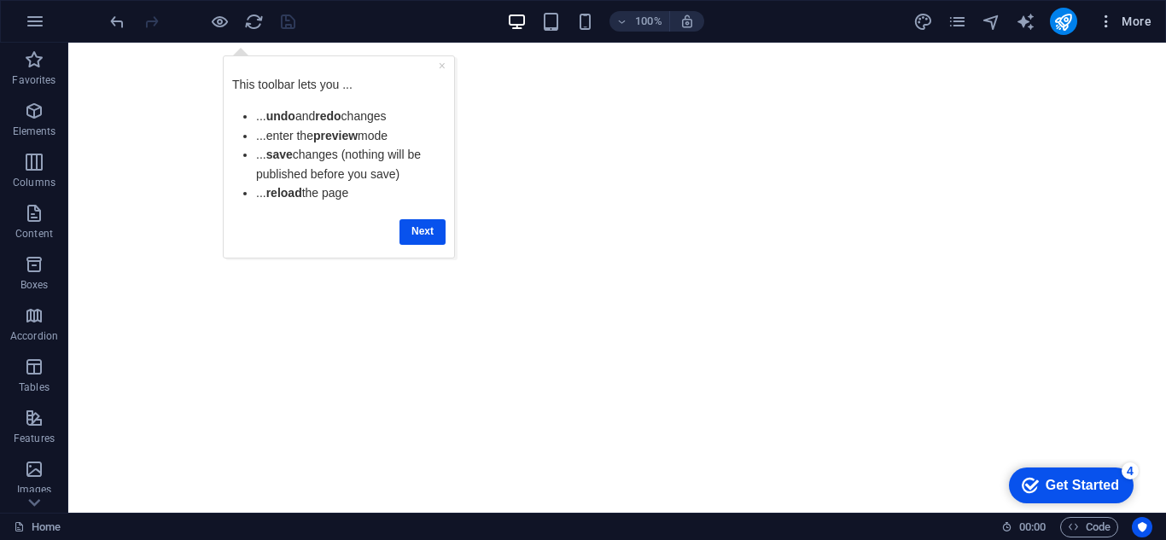
click at [1133, 26] on span "More" at bounding box center [1125, 21] width 54 height 17
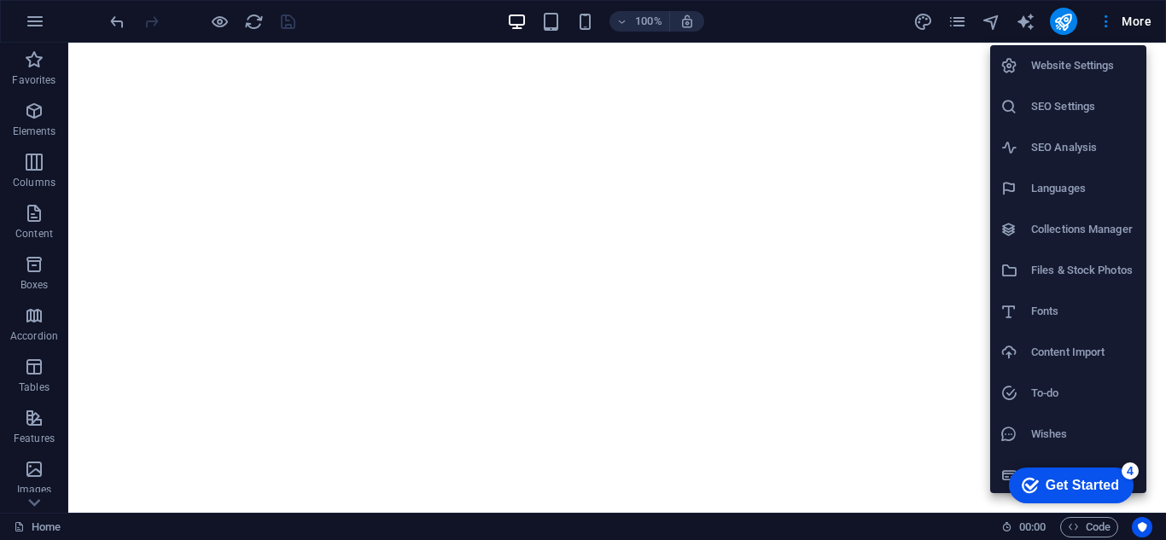
click at [1121, 16] on div at bounding box center [583, 270] width 1166 height 540
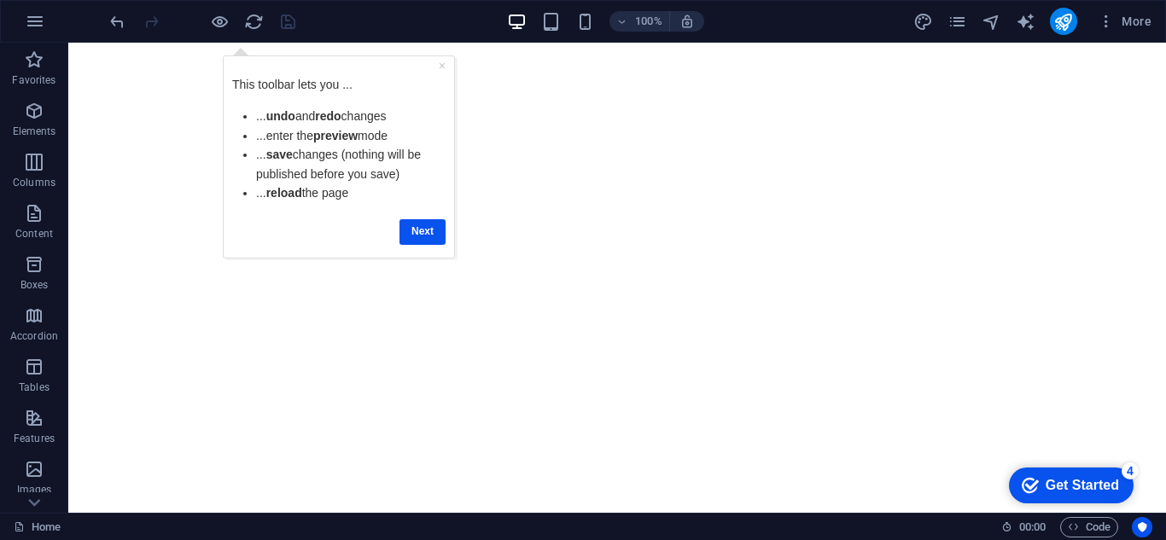
click at [1045, 494] on div "checkmark Get Started 4" at bounding box center [1071, 486] width 125 height 36
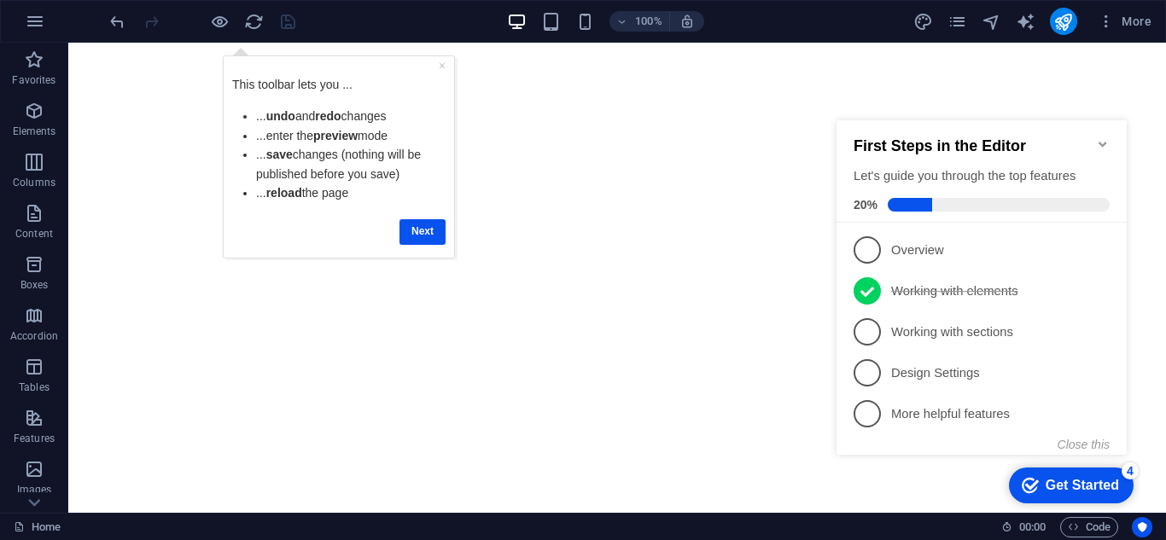
click at [1098, 140] on icon "Minimize checklist" at bounding box center [1103, 144] width 14 height 14
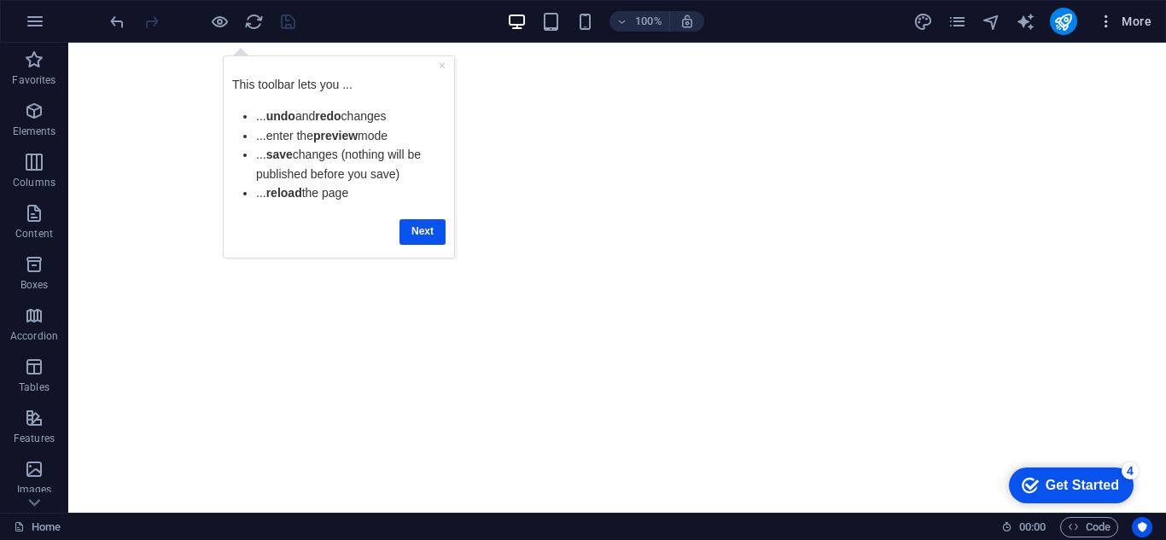
click at [1147, 24] on span "More" at bounding box center [1125, 21] width 54 height 17
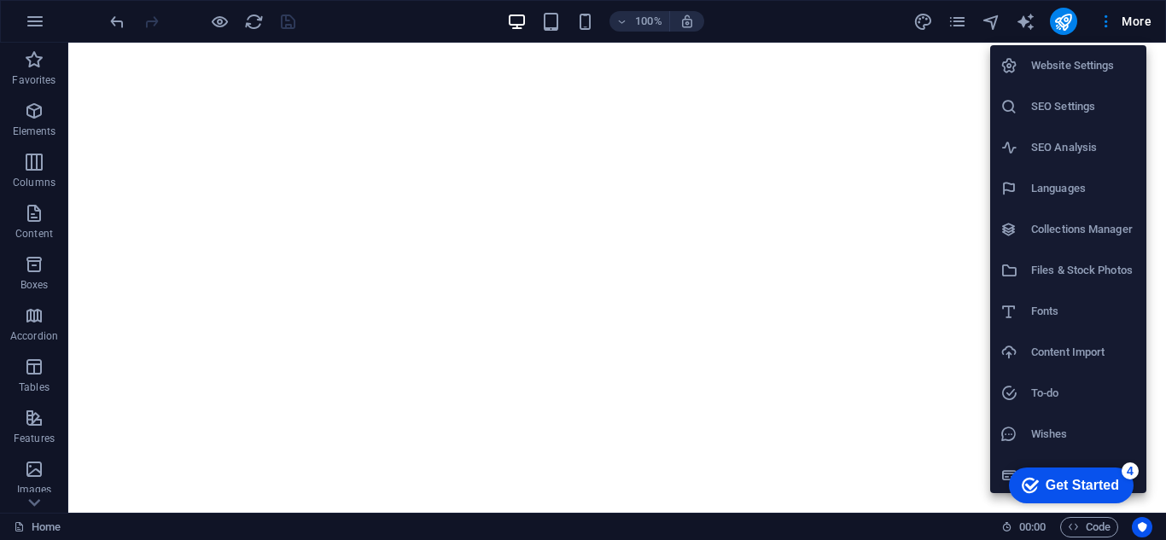
click at [38, 39] on div at bounding box center [583, 270] width 1166 height 540
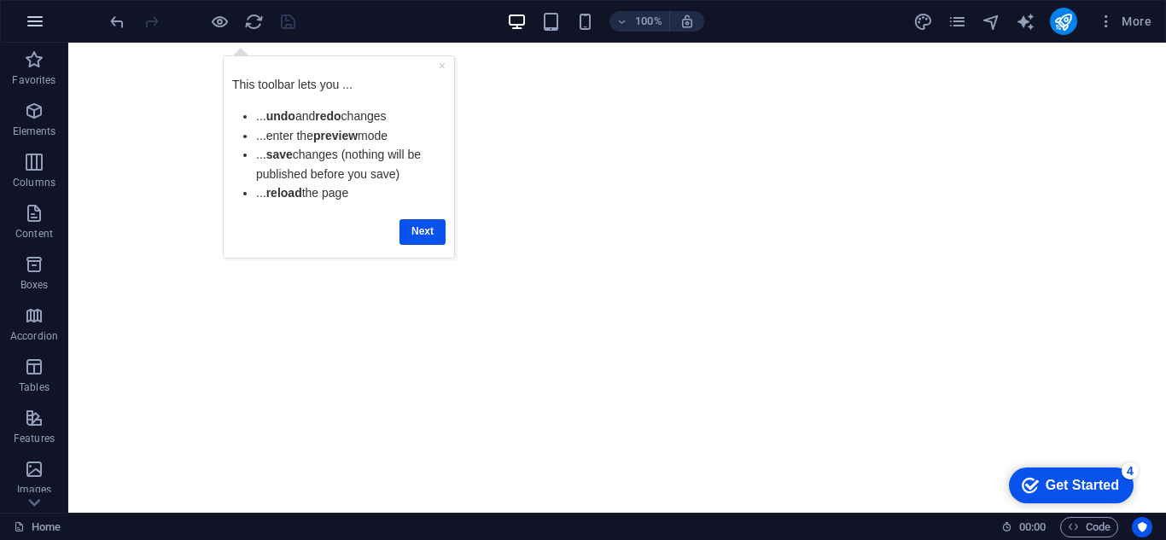
click at [37, 25] on icon "button" at bounding box center [35, 21] width 20 height 20
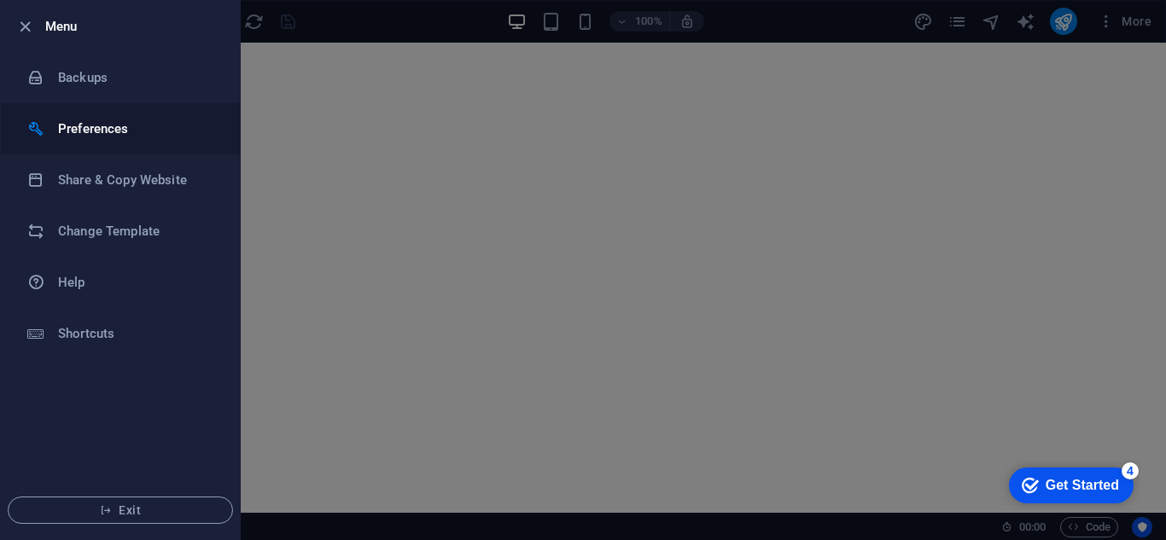
click at [35, 137] on li "Preferences" at bounding box center [120, 128] width 239 height 51
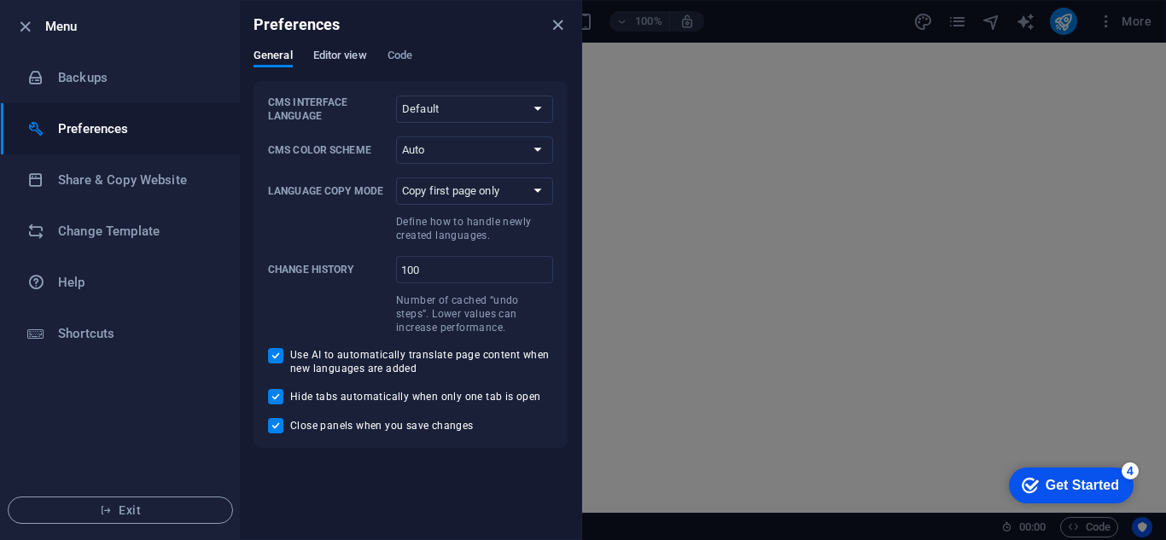
click at [340, 65] on button "Editor view" at bounding box center [340, 58] width 54 height 19
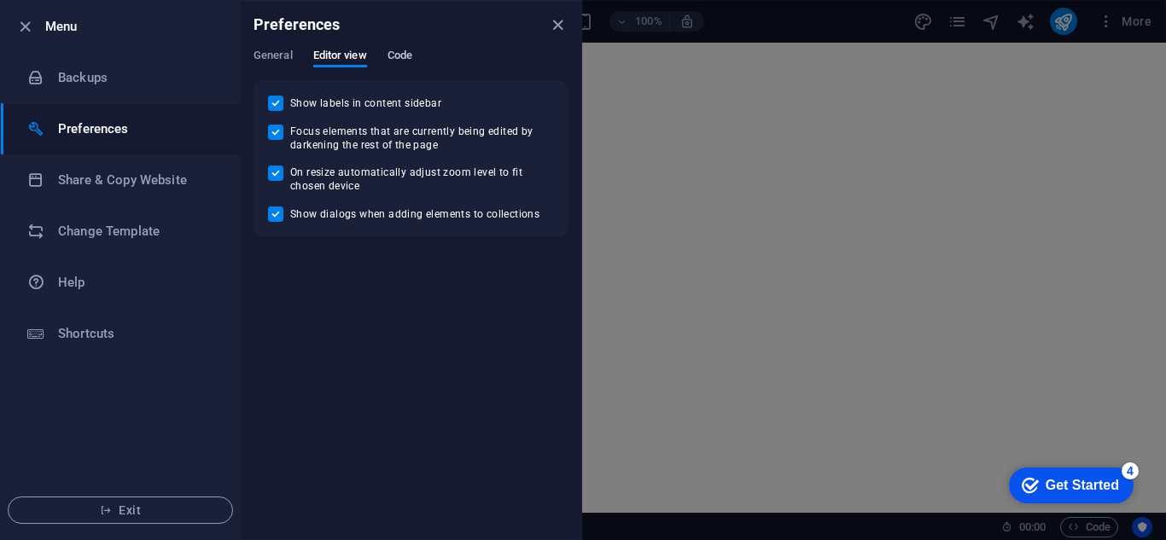
click at [407, 55] on span "Code" at bounding box center [400, 57] width 25 height 24
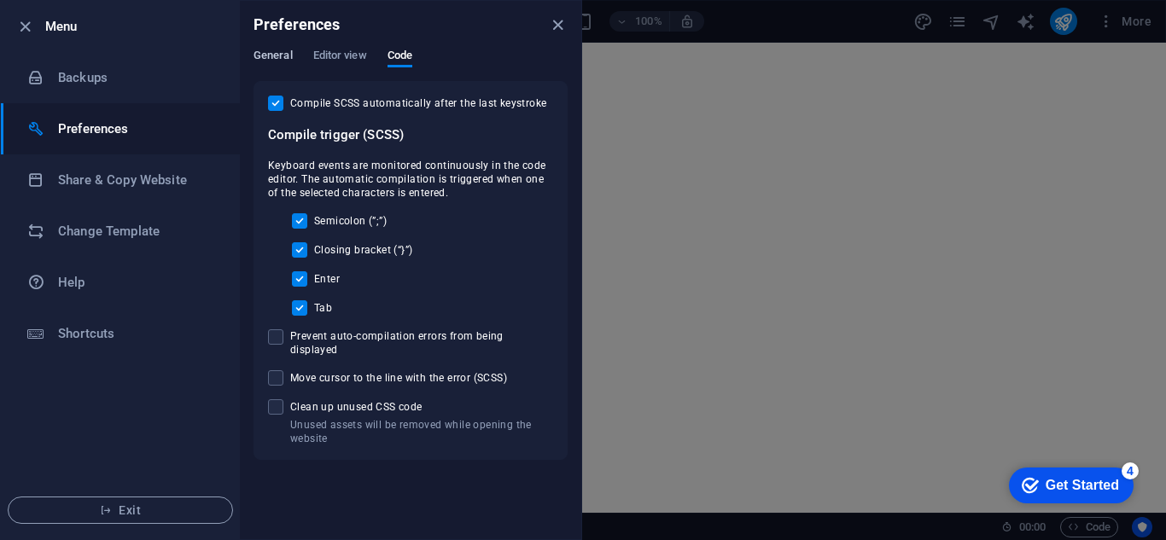
click at [285, 54] on span "General" at bounding box center [273, 57] width 39 height 24
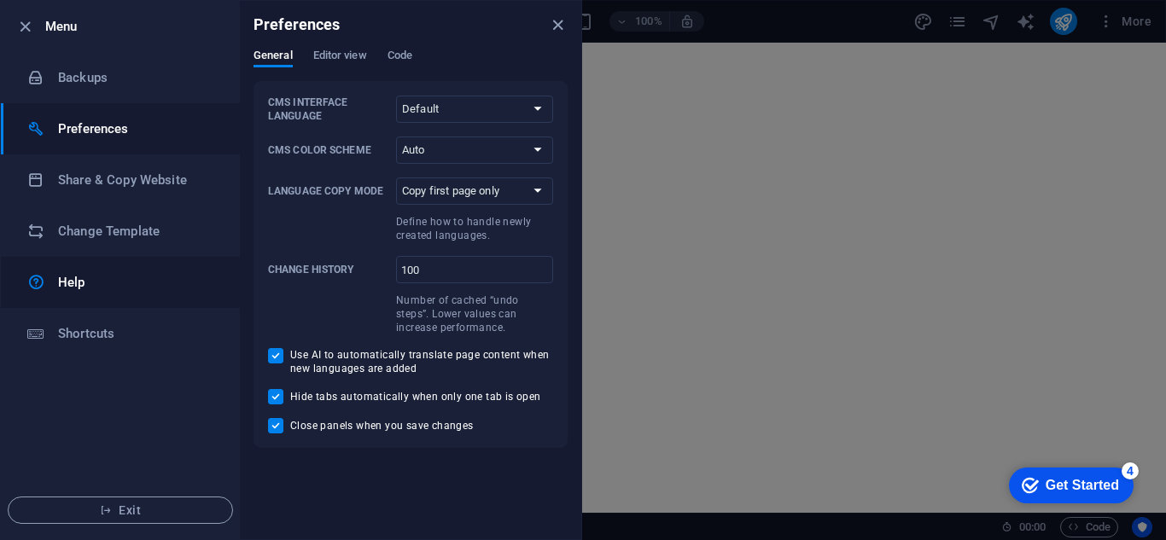
click at [114, 265] on link "Help" at bounding box center [120, 282] width 239 height 51
click at [96, 74] on h6 "Backups" at bounding box center [137, 77] width 158 height 20
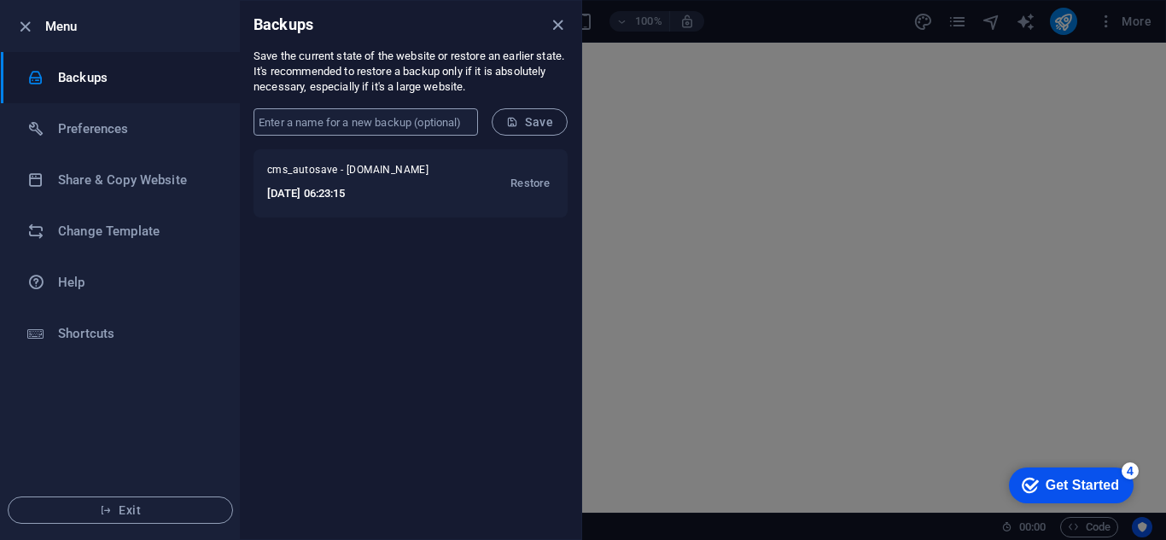
click at [300, 131] on input "text" at bounding box center [366, 121] width 225 height 27
click at [27, 35] on icon "button" at bounding box center [25, 27] width 20 height 20
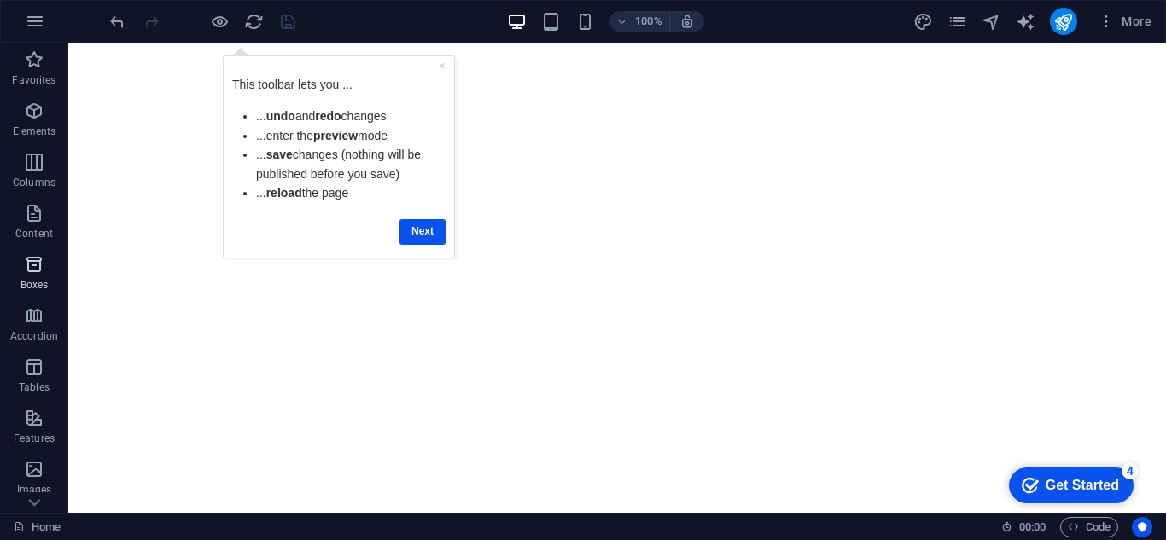
scroll to position [298, 0]
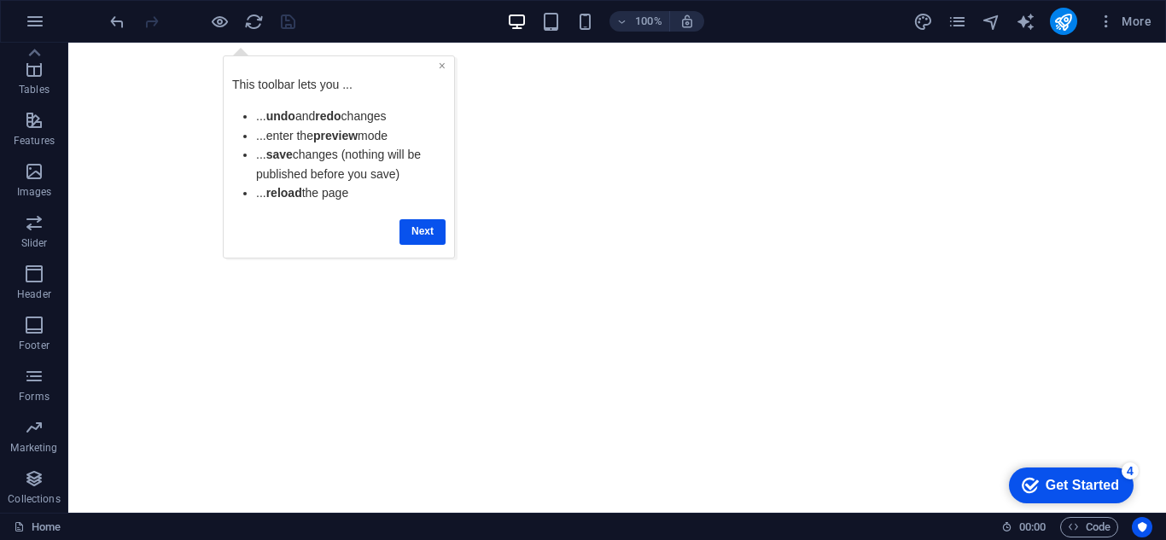
click at [445, 66] on link "×" at bounding box center [442, 66] width 7 height 14
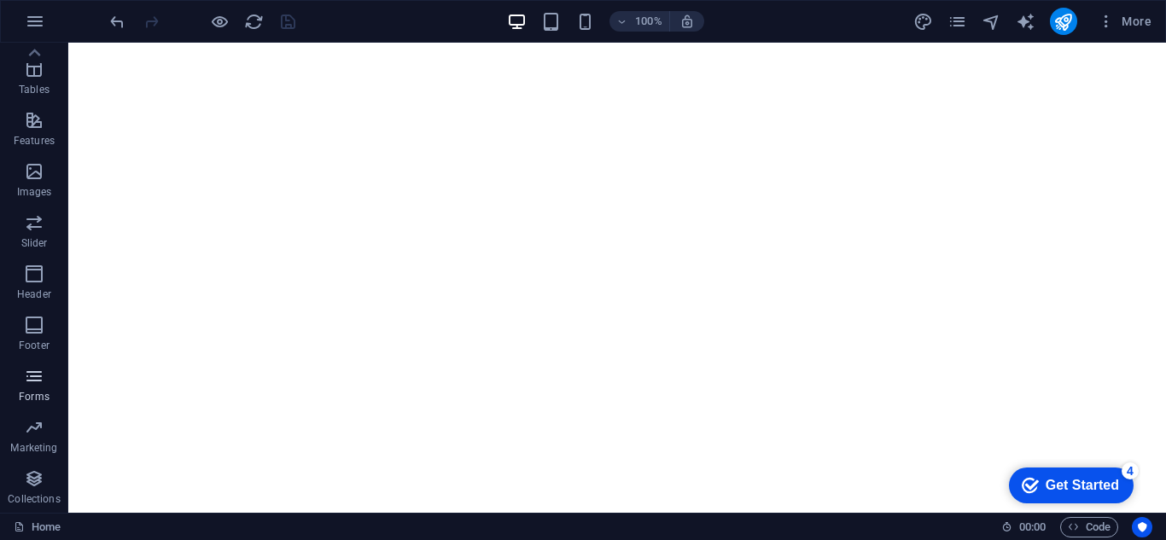
drag, startPoint x: 32, startPoint y: 388, endPoint x: 26, endPoint y: 368, distance: 21.1
click at [26, 368] on span "Forms" at bounding box center [34, 386] width 68 height 41
click at [26, 368] on icon "button" at bounding box center [34, 376] width 20 height 20
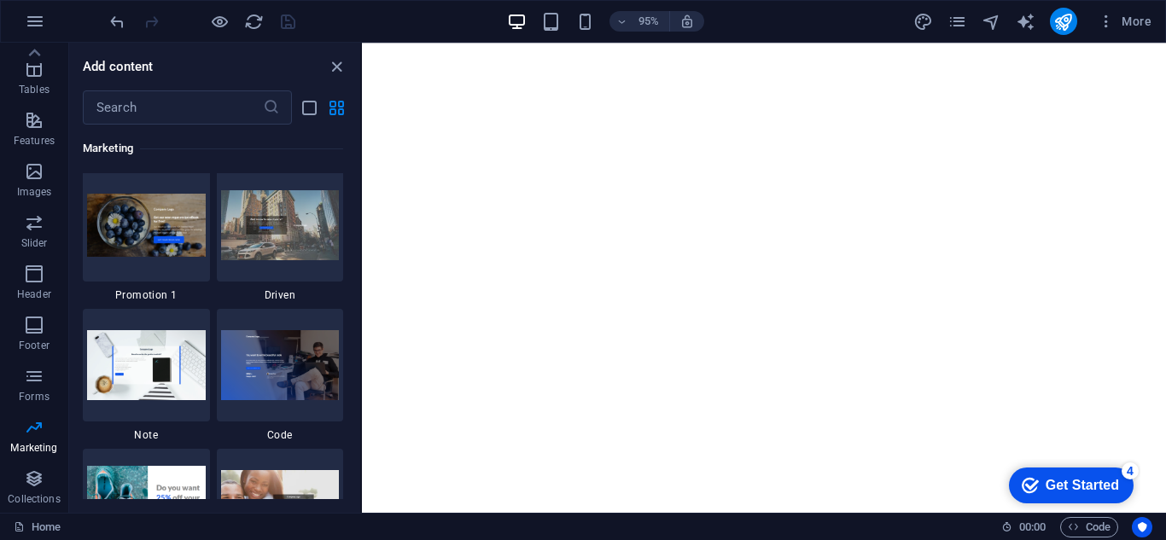
scroll to position [14743, 0]
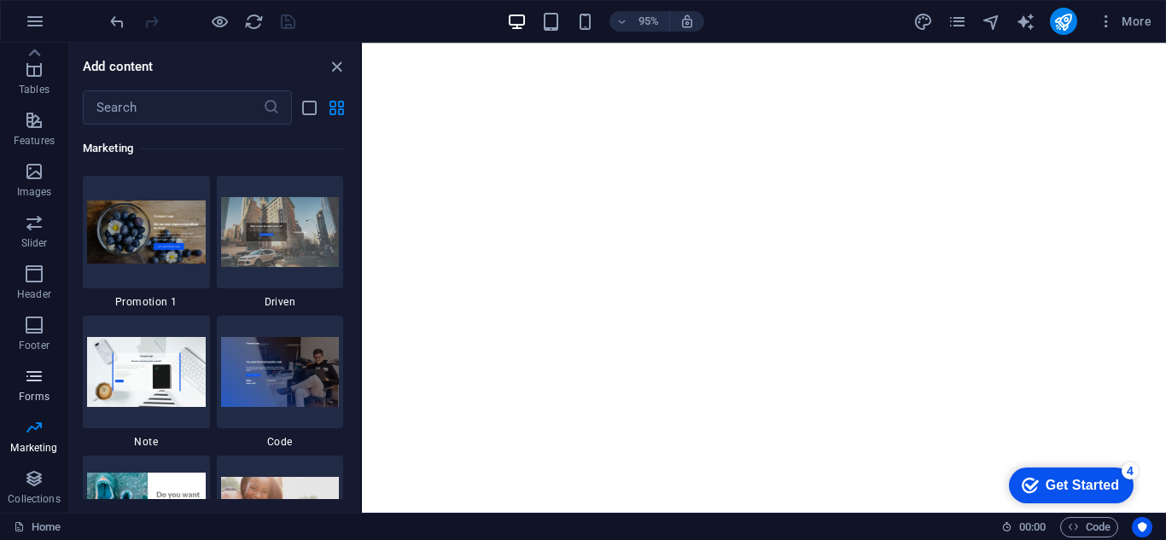
click at [26, 371] on icon "button" at bounding box center [34, 376] width 20 height 20
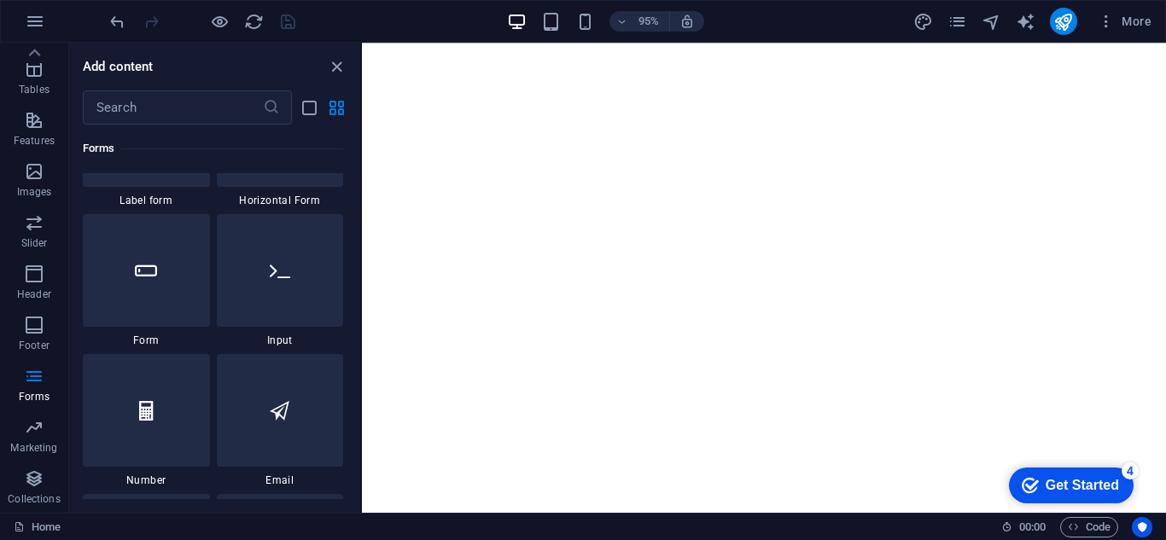
scroll to position [12846, 0]
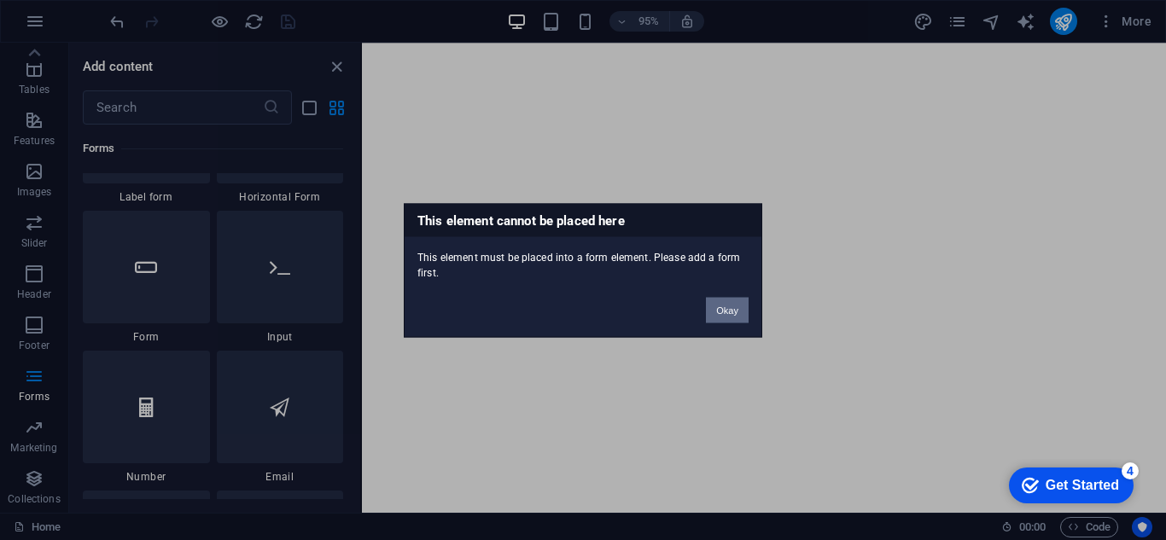
click at [727, 315] on button "Okay" at bounding box center [727, 310] width 43 height 26
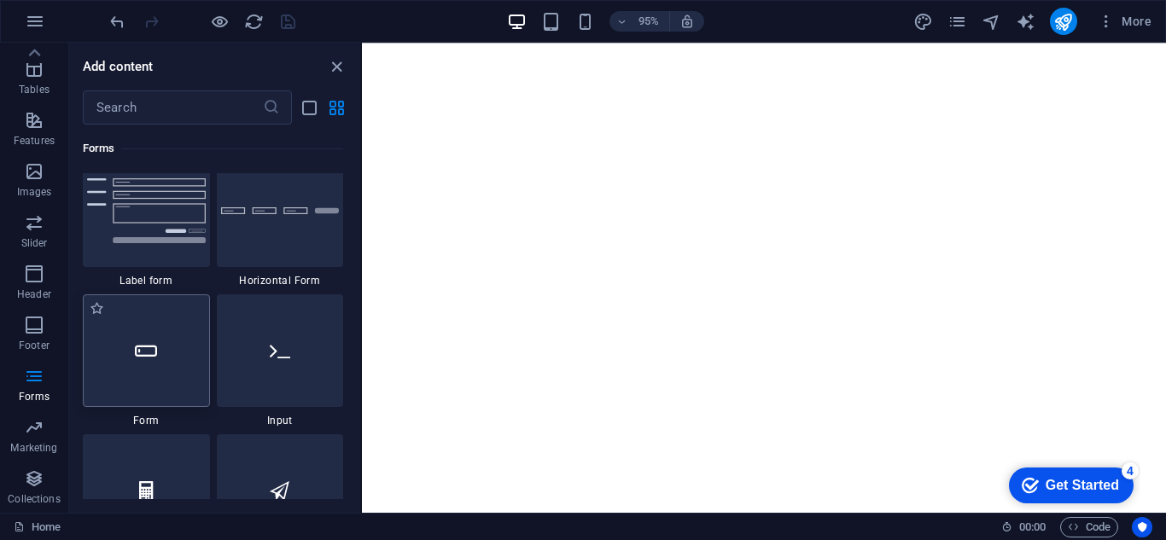
scroll to position [12763, 0]
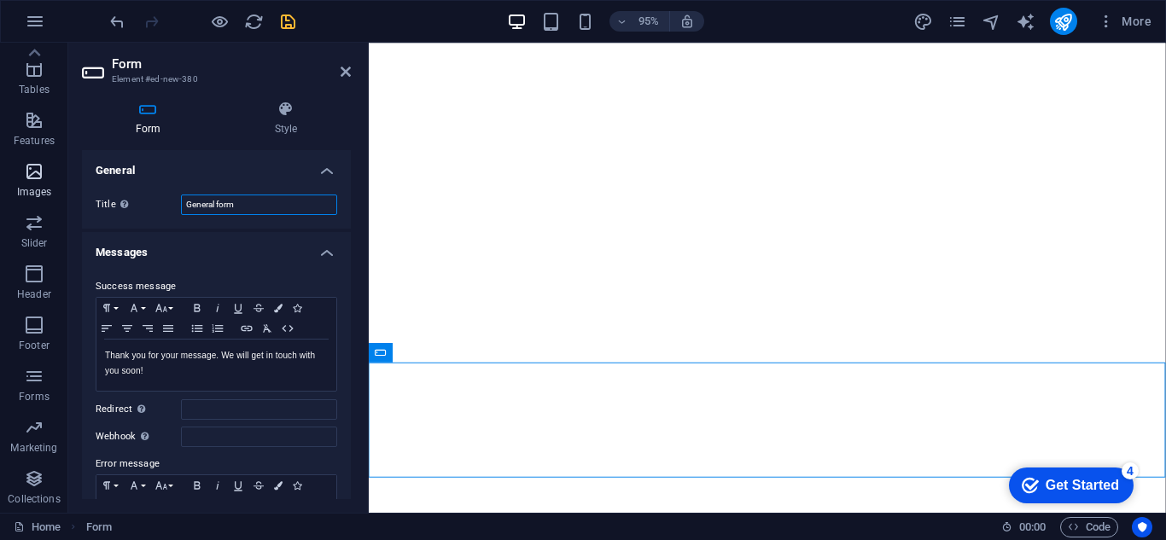
drag, startPoint x: 253, startPoint y: 204, endPoint x: 56, endPoint y: 159, distance: 201.5
click at [56, 159] on section "Favorites Elements Columns Content Boxes Accordion Tables Features Images Slide…" at bounding box center [583, 278] width 1166 height 470
type input "Cyberpony Age Verification Form"
click at [207, 378] on div "Thank you for your message. We will get in touch with you soon!" at bounding box center [216, 365] width 240 height 51
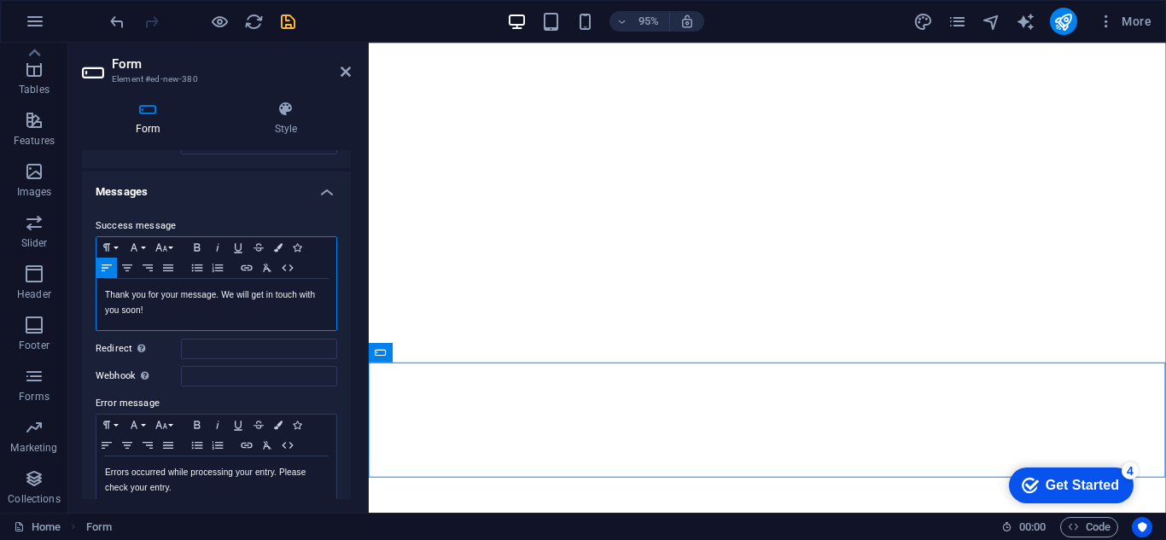
scroll to position [82, 0]
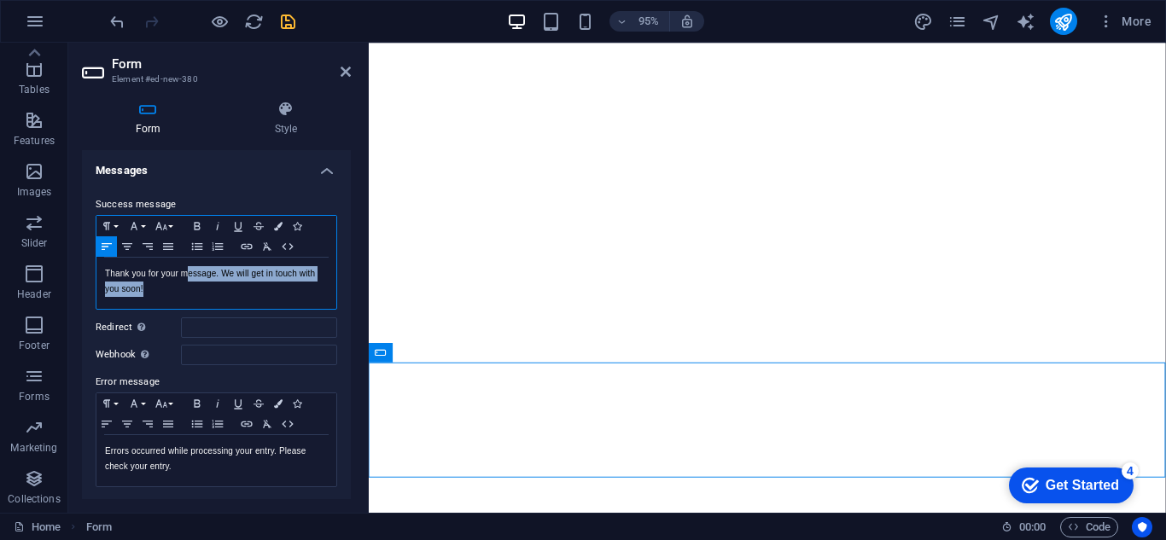
drag, startPoint x: 204, startPoint y: 297, endPoint x: 187, endPoint y: 277, distance: 26.7
click at [187, 277] on div "Thank you for your message. We will get in touch with you soon!" at bounding box center [216, 283] width 240 height 51
click at [1086, 502] on div "checkmark Get Started 4" at bounding box center [1071, 486] width 125 height 36
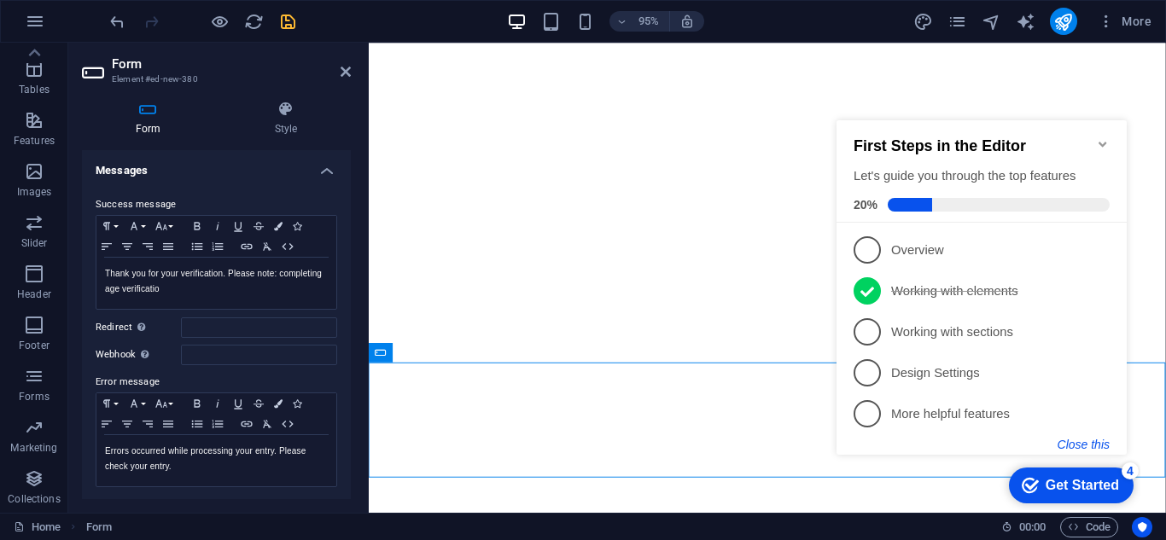
click at [1075, 448] on button "Close this" at bounding box center [1084, 445] width 52 height 14
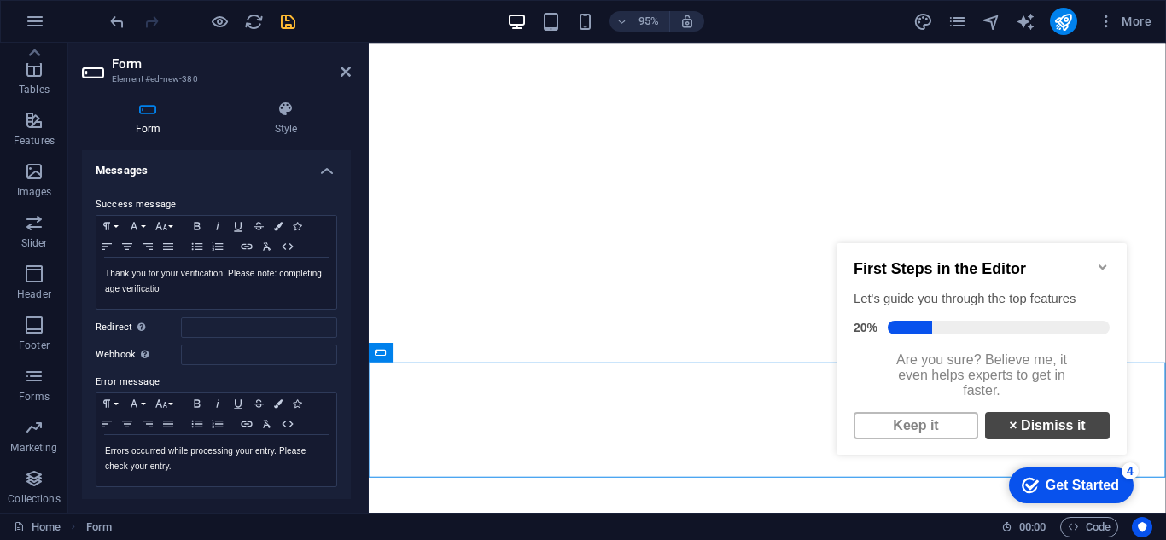
click at [1018, 430] on link "× Dismiss it" at bounding box center [1047, 425] width 125 height 27
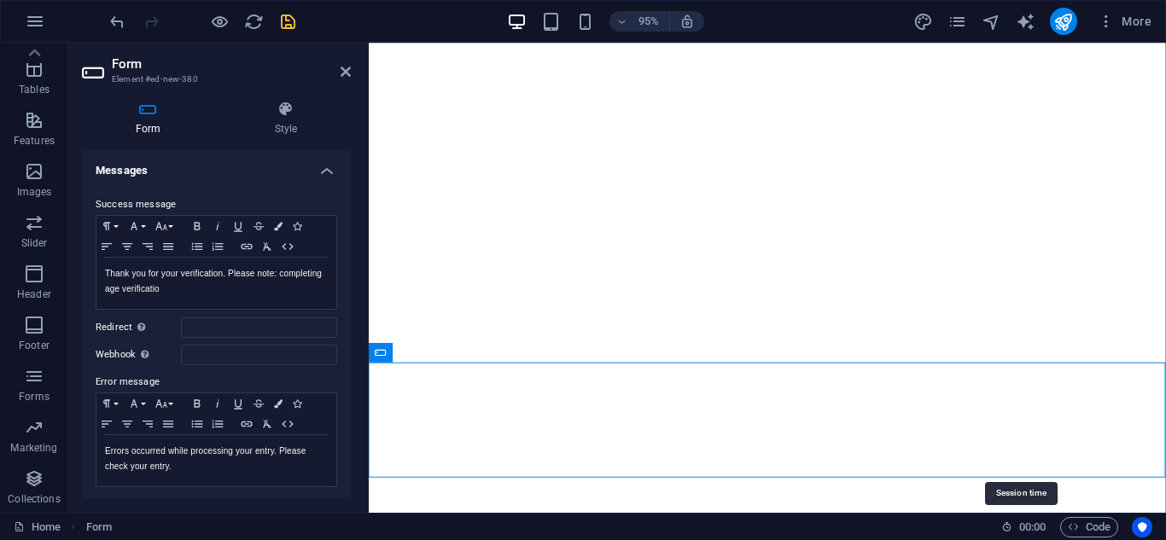
click at [1010, 533] on h6 "00 : 00" at bounding box center [1023, 527] width 45 height 20
click at [1039, 534] on span "00 : 00" at bounding box center [1032, 527] width 26 height 20
click at [1143, 522] on icon "Usercentrics" at bounding box center [1142, 528] width 12 height 12
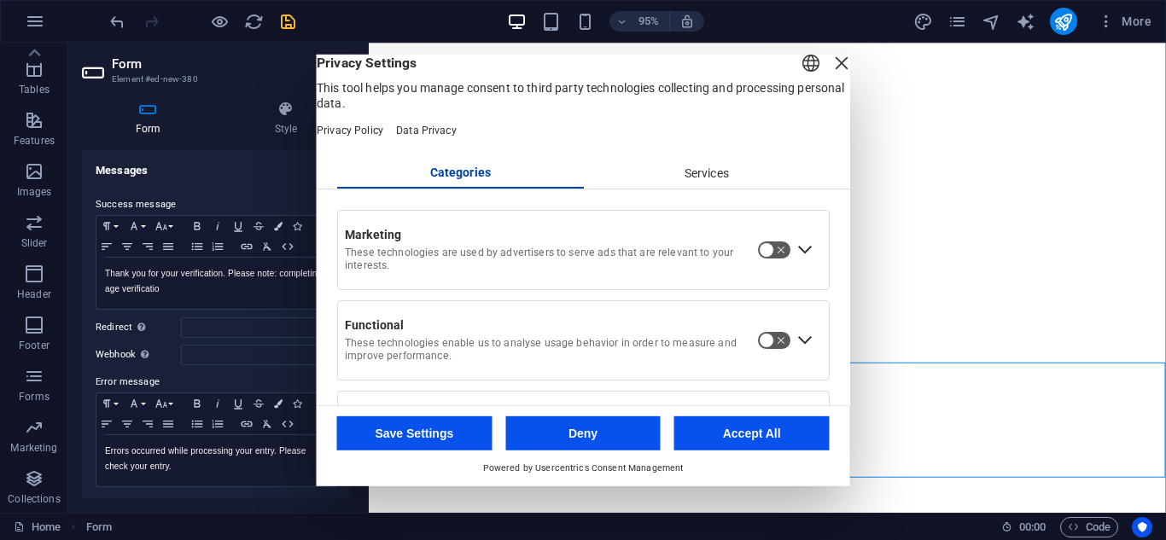
scroll to position [94, 0]
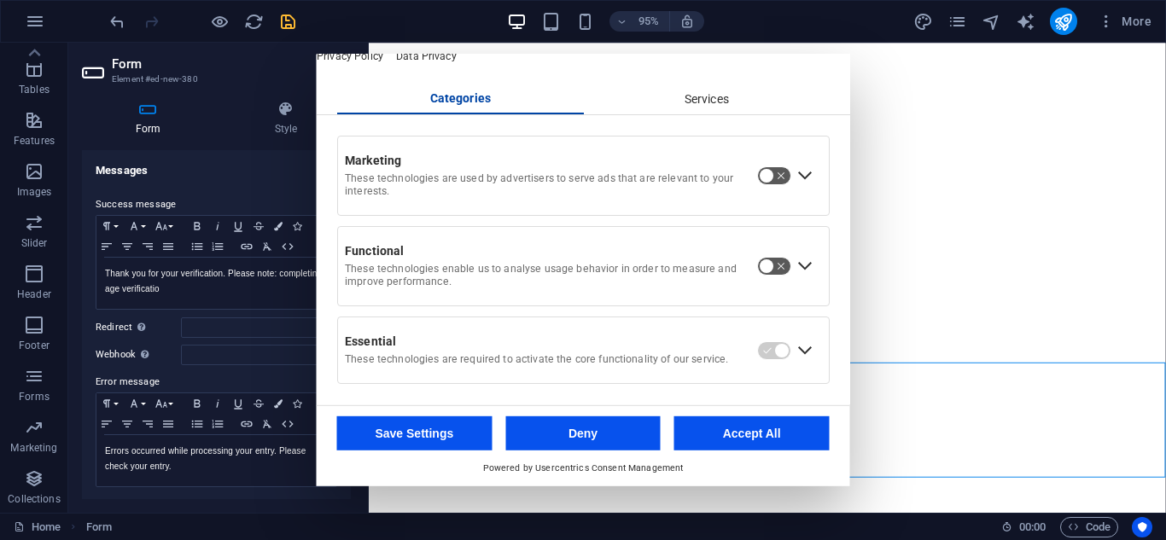
click at [519, 435] on button "Deny" at bounding box center [582, 434] width 155 height 34
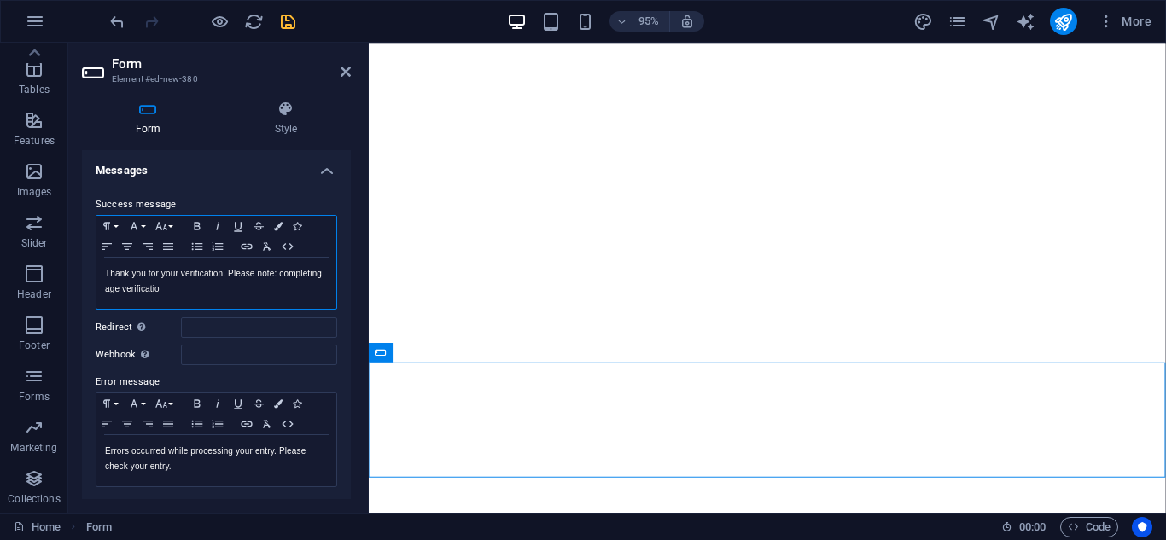
click at [222, 295] on p "Thank you for your verification. Please note: completing age verificatio" at bounding box center [216, 281] width 223 height 31
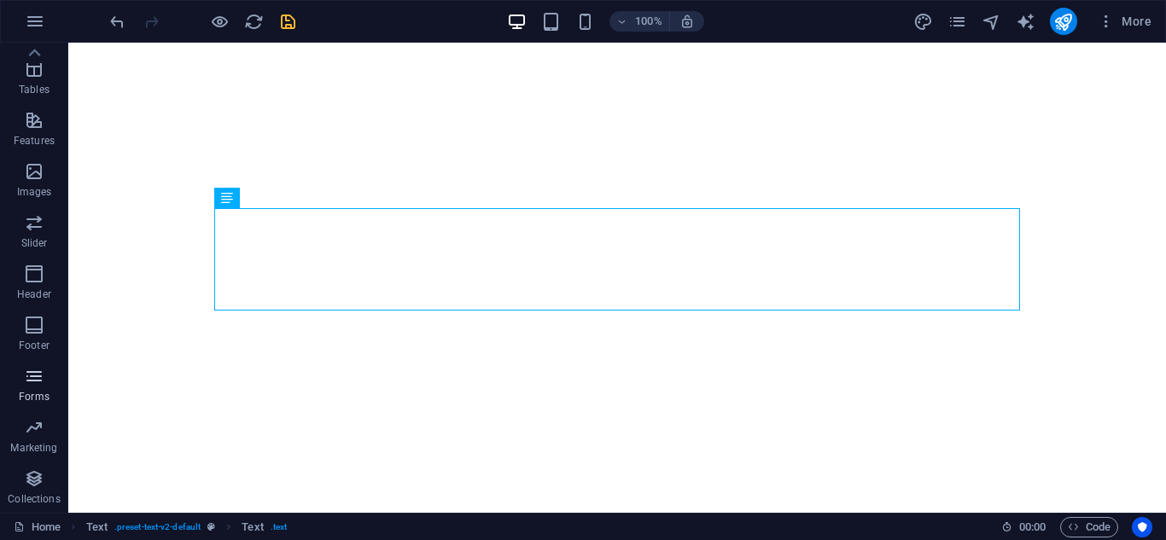
click at [59, 386] on span "Forms" at bounding box center [34, 386] width 68 height 41
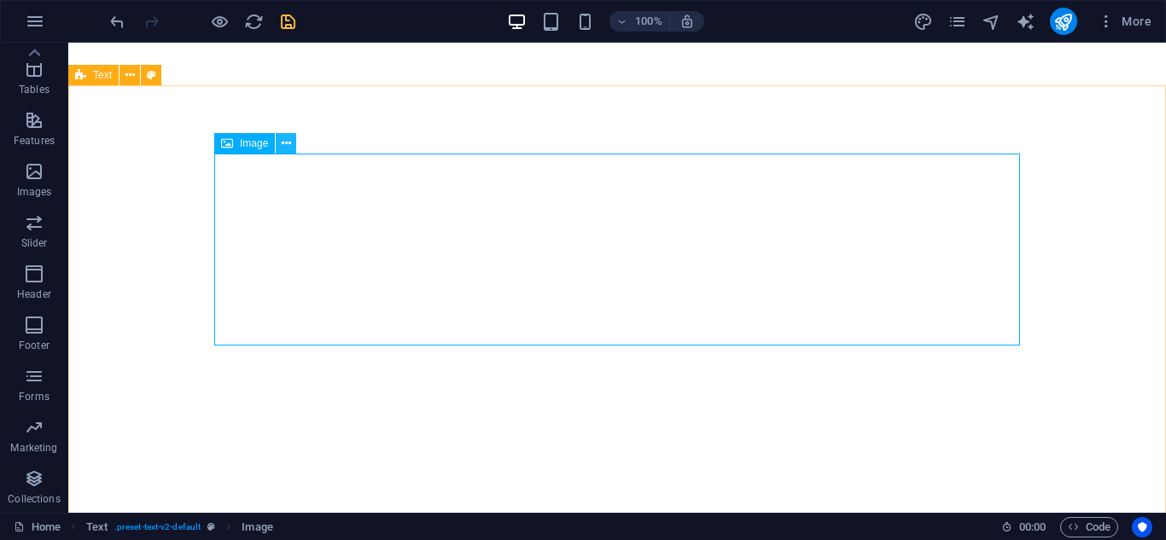
click at [287, 143] on icon at bounding box center [286, 144] width 9 height 18
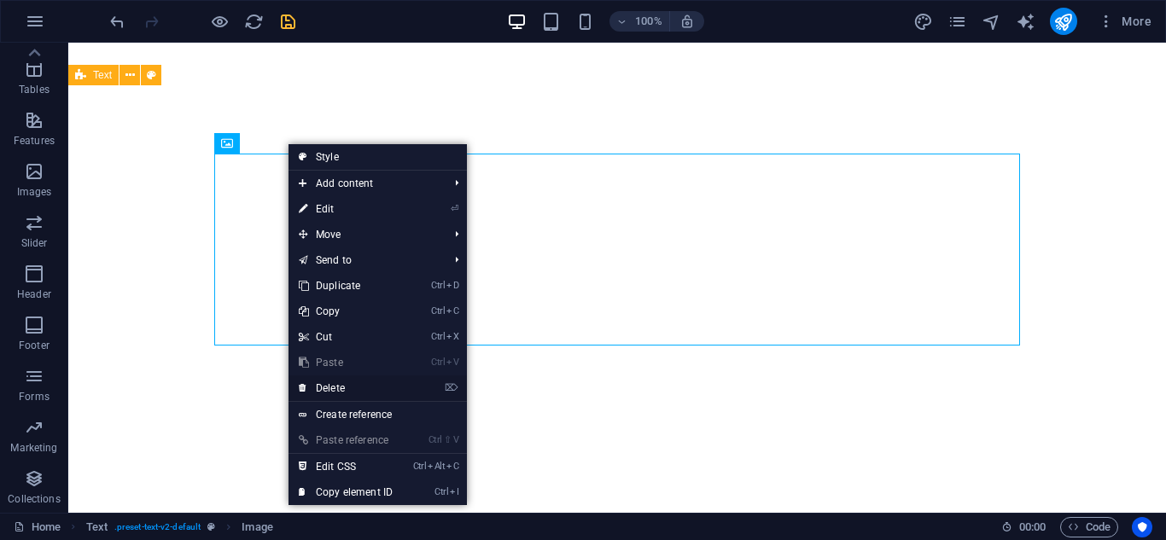
click at [340, 382] on link "⌦ Delete" at bounding box center [346, 389] width 114 height 26
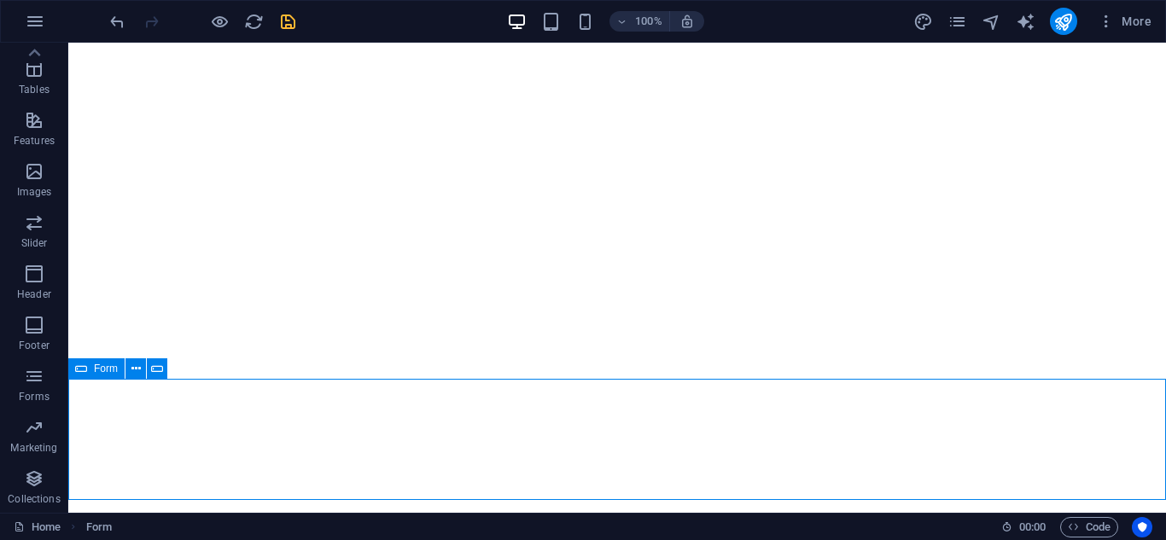
click at [89, 370] on div "Form" at bounding box center [96, 369] width 56 height 20
click at [140, 369] on icon at bounding box center [135, 369] width 9 height 18
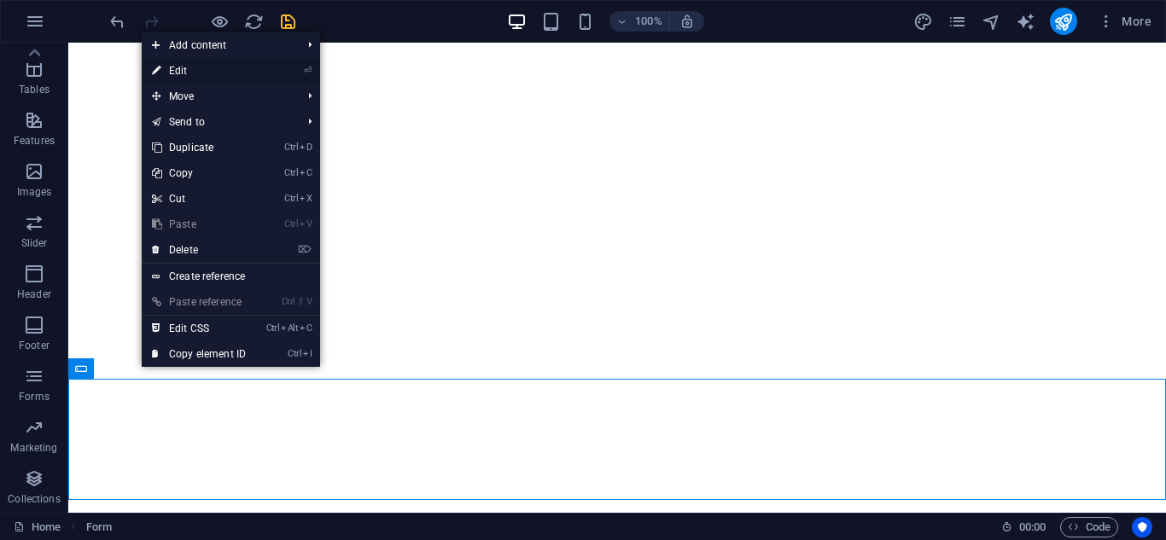
click at [179, 67] on link "⏎ Edit" at bounding box center [199, 71] width 114 height 26
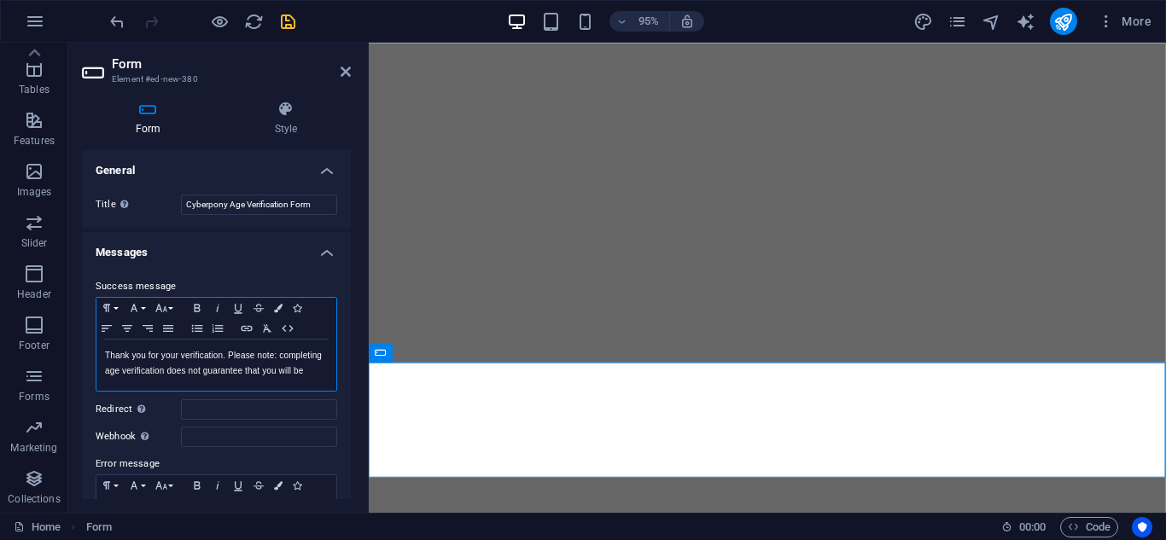
click at [205, 379] on p "Thank you for your verification. Please note: completing age verification does …" at bounding box center [216, 363] width 223 height 31
